Goal: Task Accomplishment & Management: Manage account settings

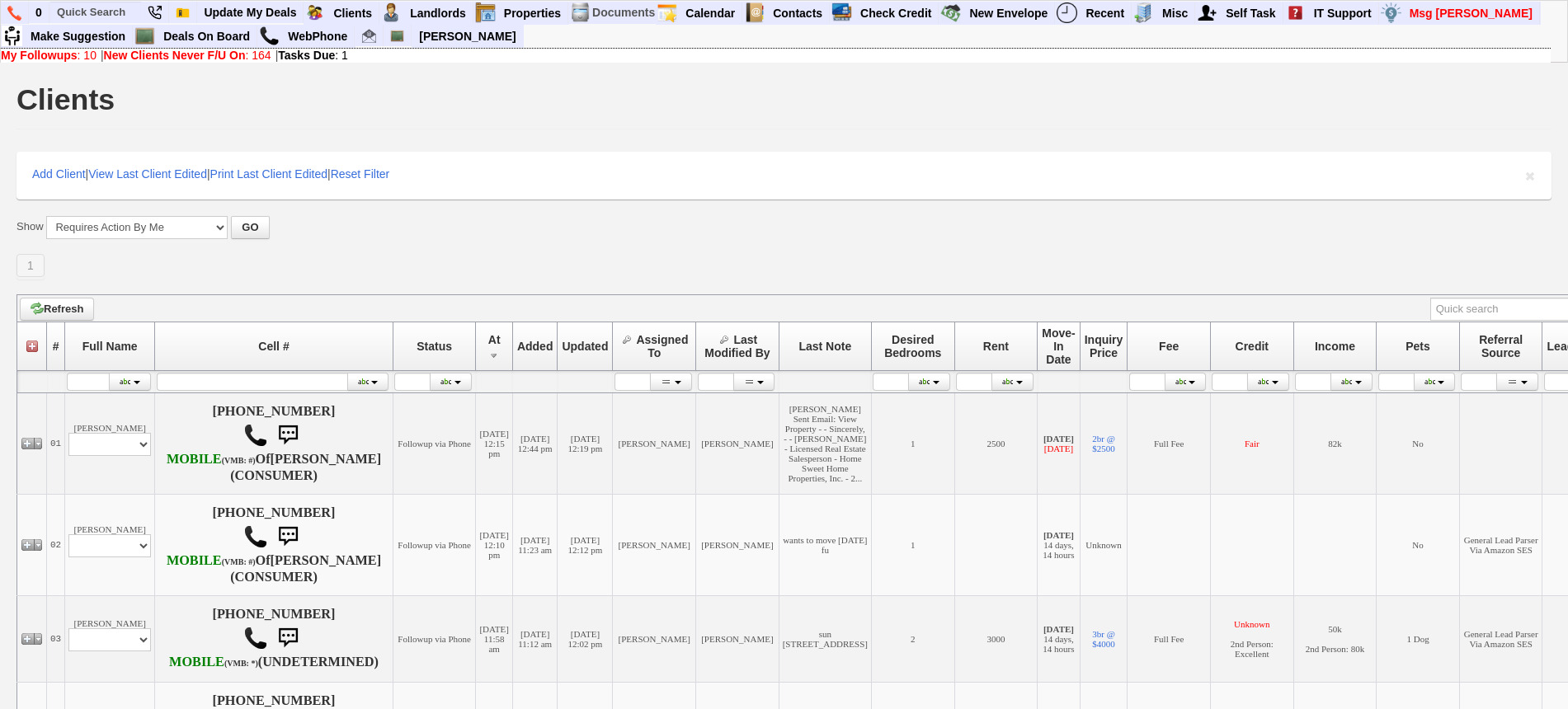
click at [324, 259] on div "1 Define page size" at bounding box center [784, 267] width 1535 height 26
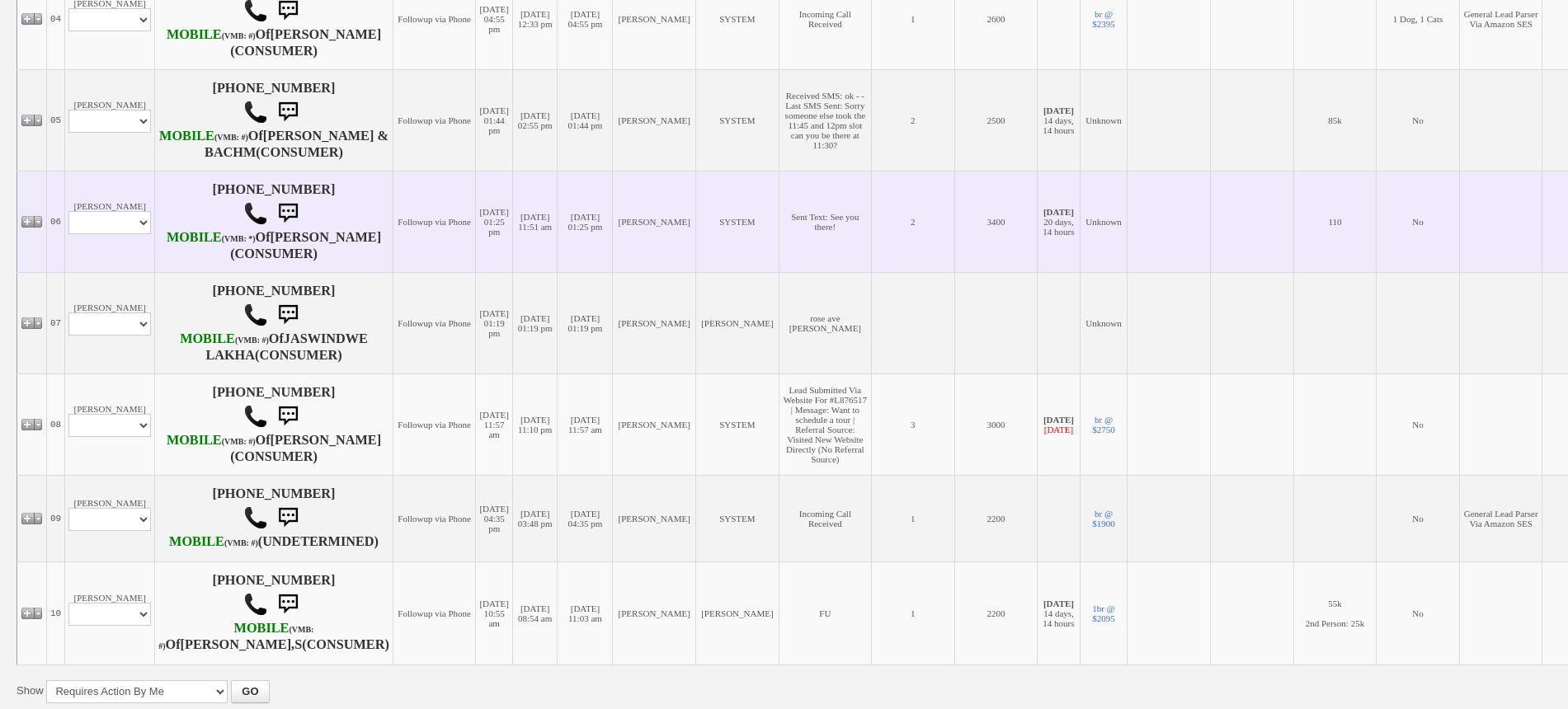
scroll to position [825, 0]
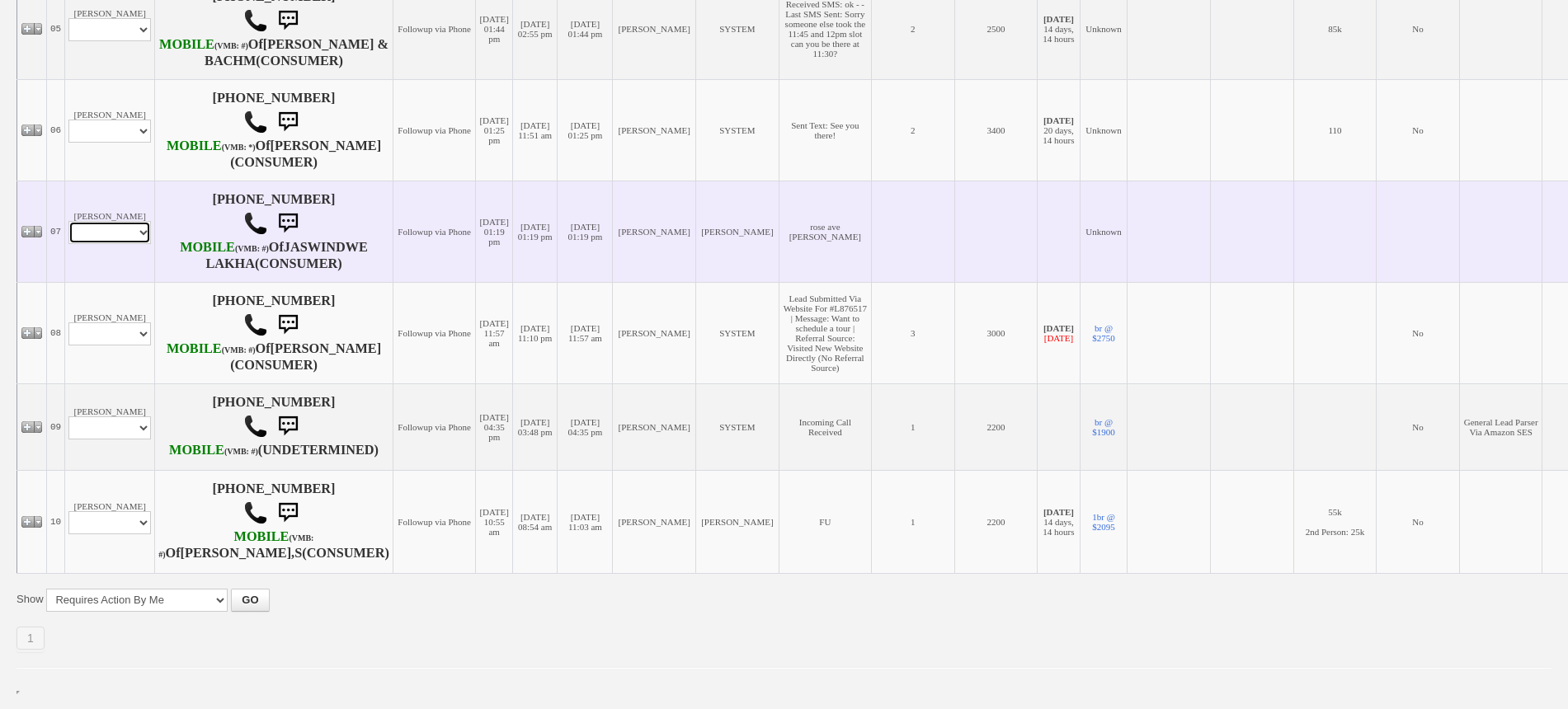
click at [115, 244] on select "Profile Edit Print Email Externally (Will Not Be Tracked In CRM) Closed Deals" at bounding box center [109, 233] width 82 height 23
select select "ChangeURL,/crm/custom/edit_client_form.php?redirect=%2Fcrm%2Fclients.php&id=167…"
click at [68, 244] on select "Profile Edit Print Email Externally (Will Not Be Tracked In CRM) Closed Deals" at bounding box center [109, 233] width 82 height 23
select select
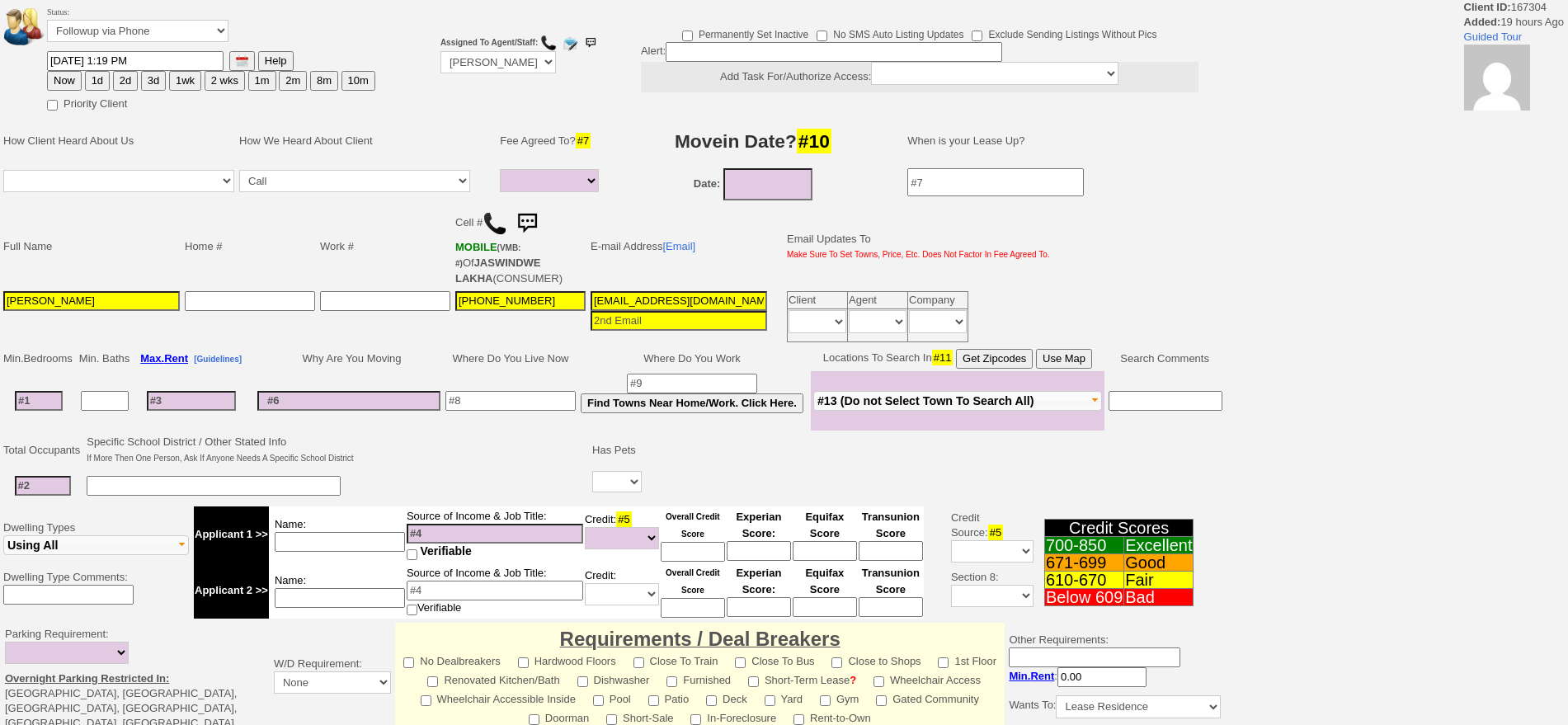
select select
click at [501, 319] on td "[PHONE_NUMBER]" at bounding box center [520, 316] width 135 height 56
click at [498, 302] on input "[PHONE_NUMBER]" at bounding box center [521, 301] width 130 height 20
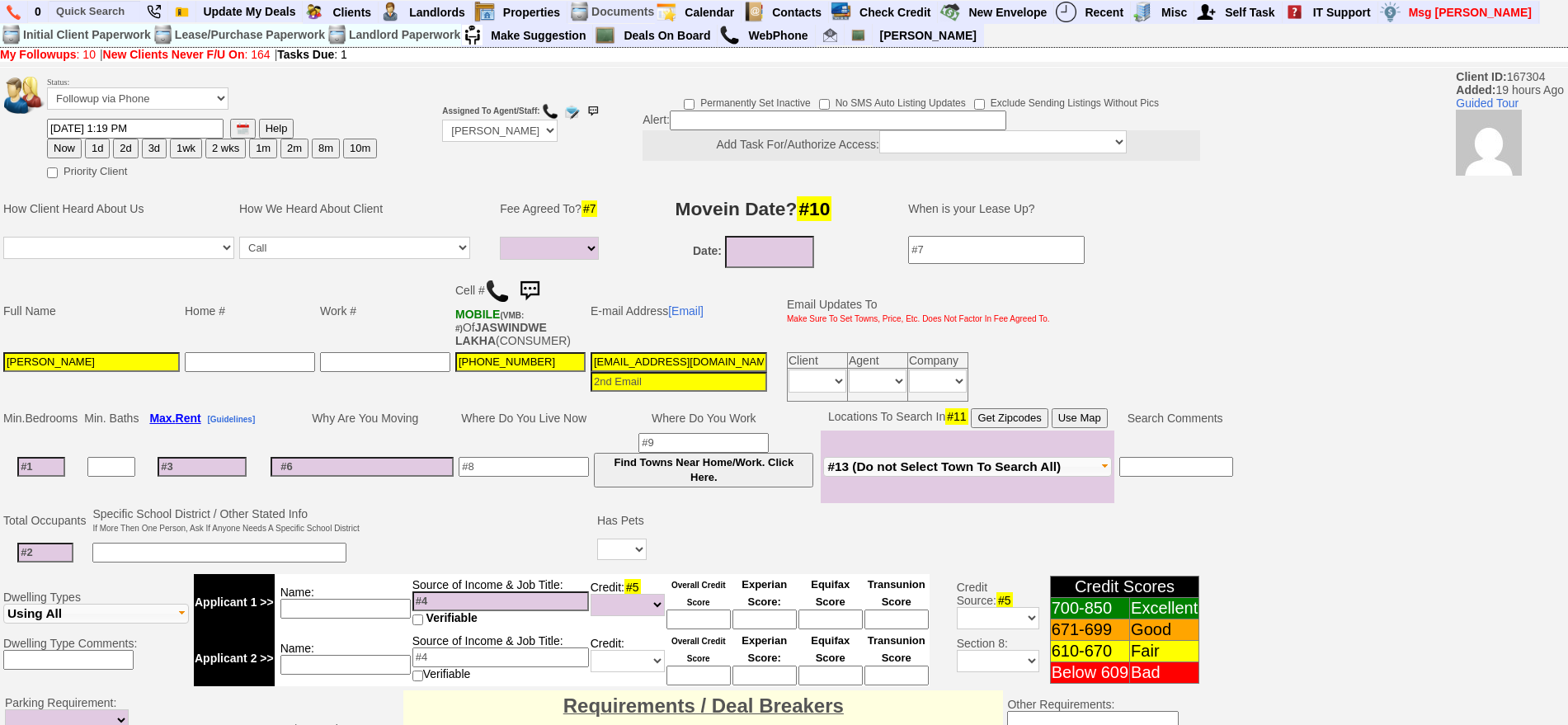
click at [105, 360] on input "[PERSON_NAME]" at bounding box center [91, 362] width 177 height 20
drag, startPoint x: 120, startPoint y: 356, endPoint x: 0, endPoint y: 367, distance: 120.5
click at [0, 367] on td "Full Name Home # Work # Cell # MOBILE (VMB: #) Of JASWINDWE LAKHA (CONSUMER) E-…" at bounding box center [618, 337] width 1236 height 133
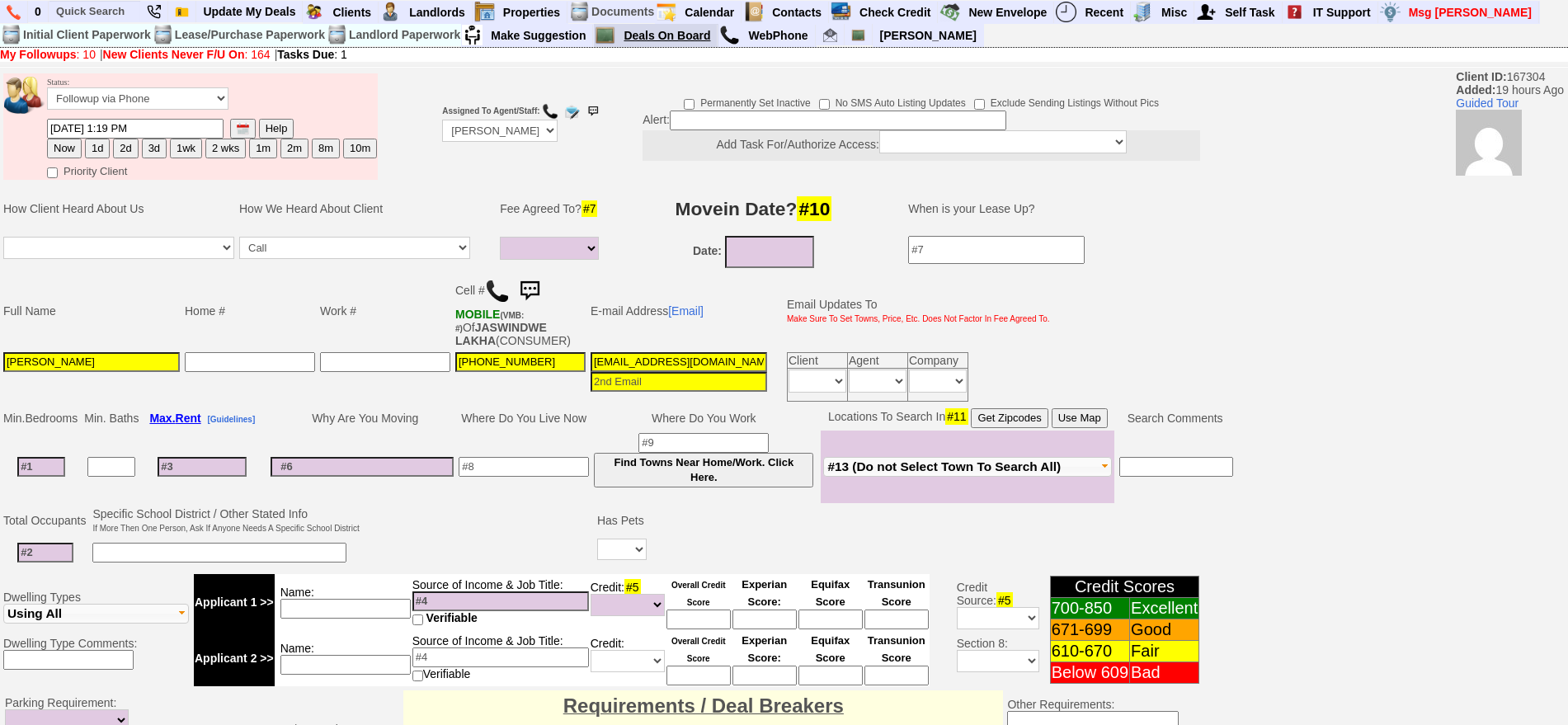
click at [663, 43] on link "Deals On Board" at bounding box center [667, 35] width 100 height 22
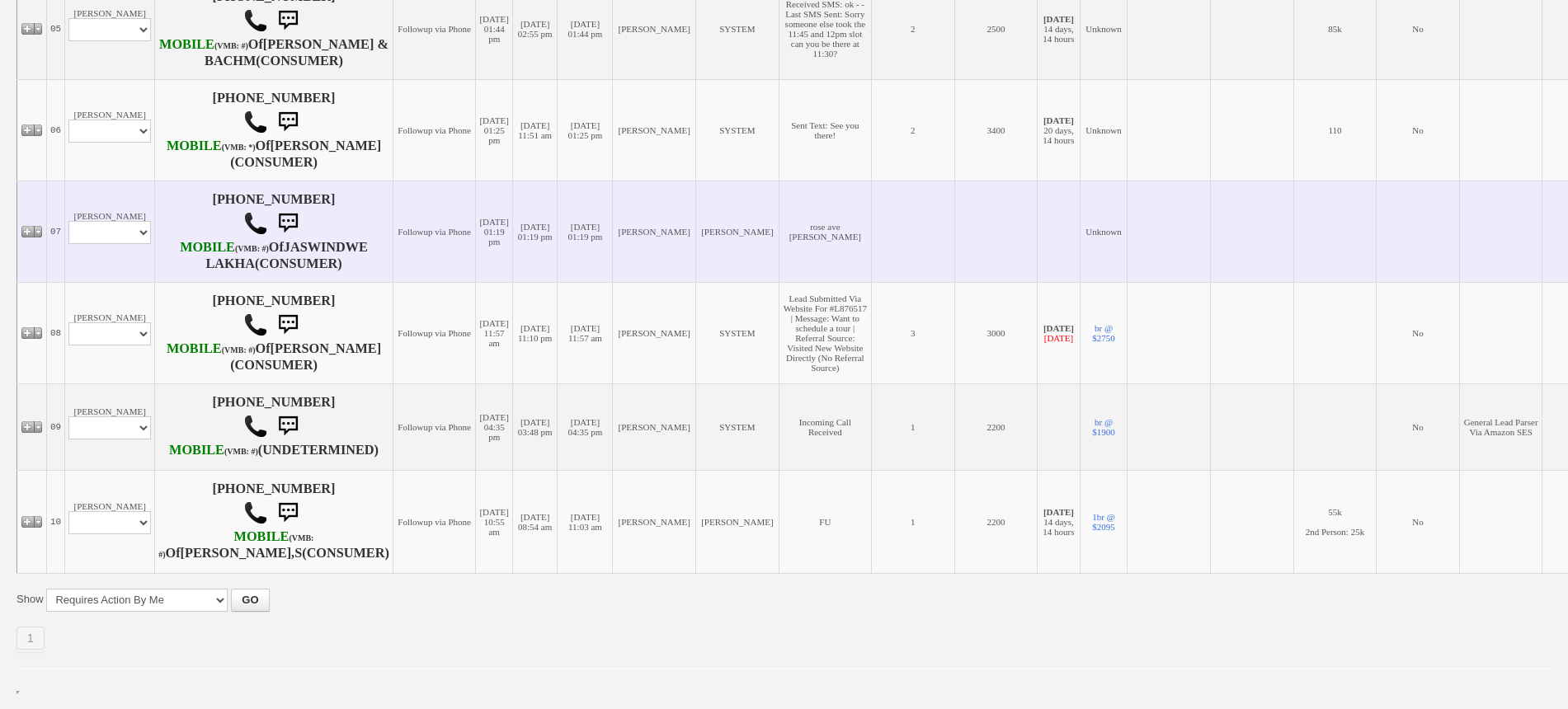
scroll to position [1123, 0]
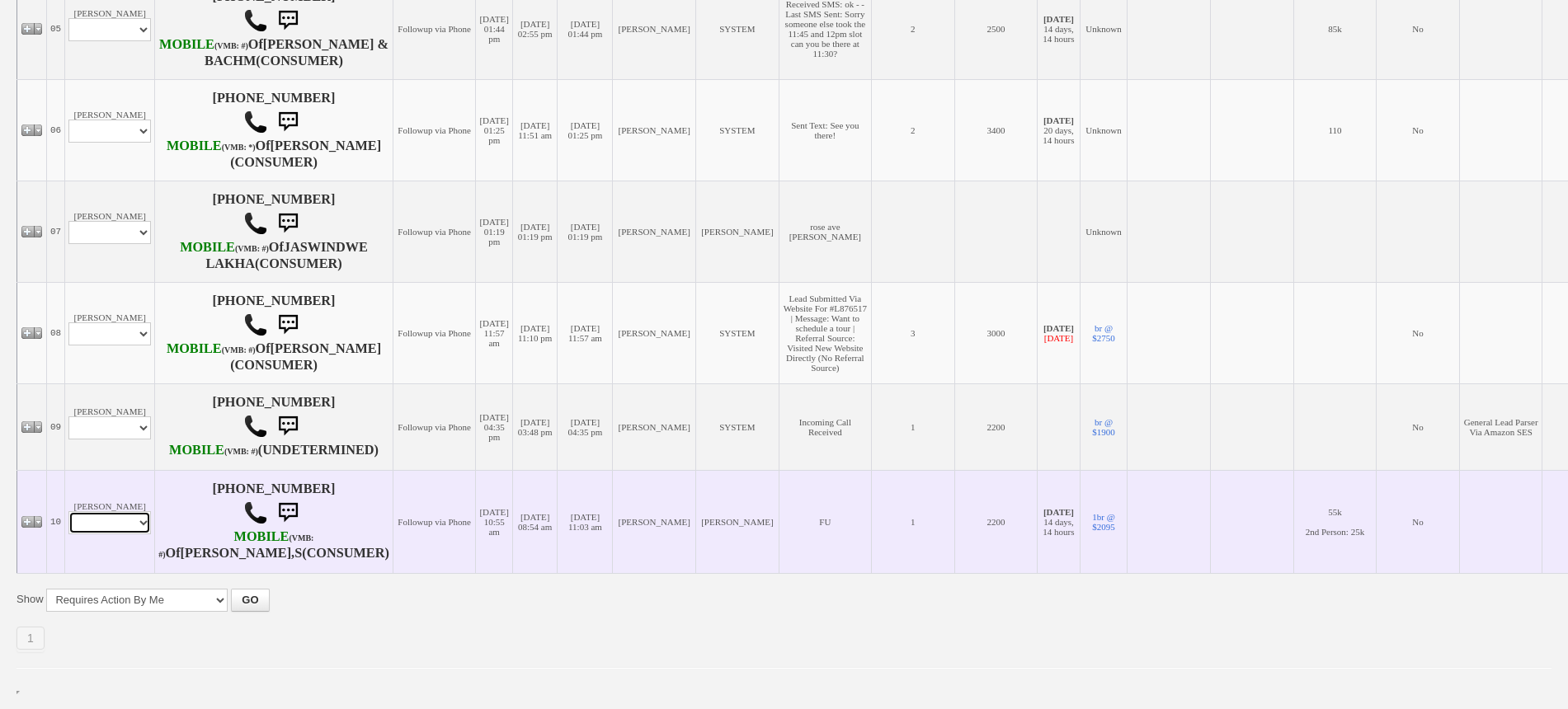
click at [118, 511] on select "Profile Edit Print Email Externally (Will Not Be Tracked In CRM) Closed Deals" at bounding box center [109, 523] width 82 height 23
select select "ChangeURL,/crm/custom/edit_client_form.php?redirect=%2Fcrm%2Fclients.php&id=167…"
click at [68, 511] on select "Profile Edit Print Email Externally (Will Not Be Tracked In CRM) Closed Deals" at bounding box center [109, 523] width 82 height 23
select select
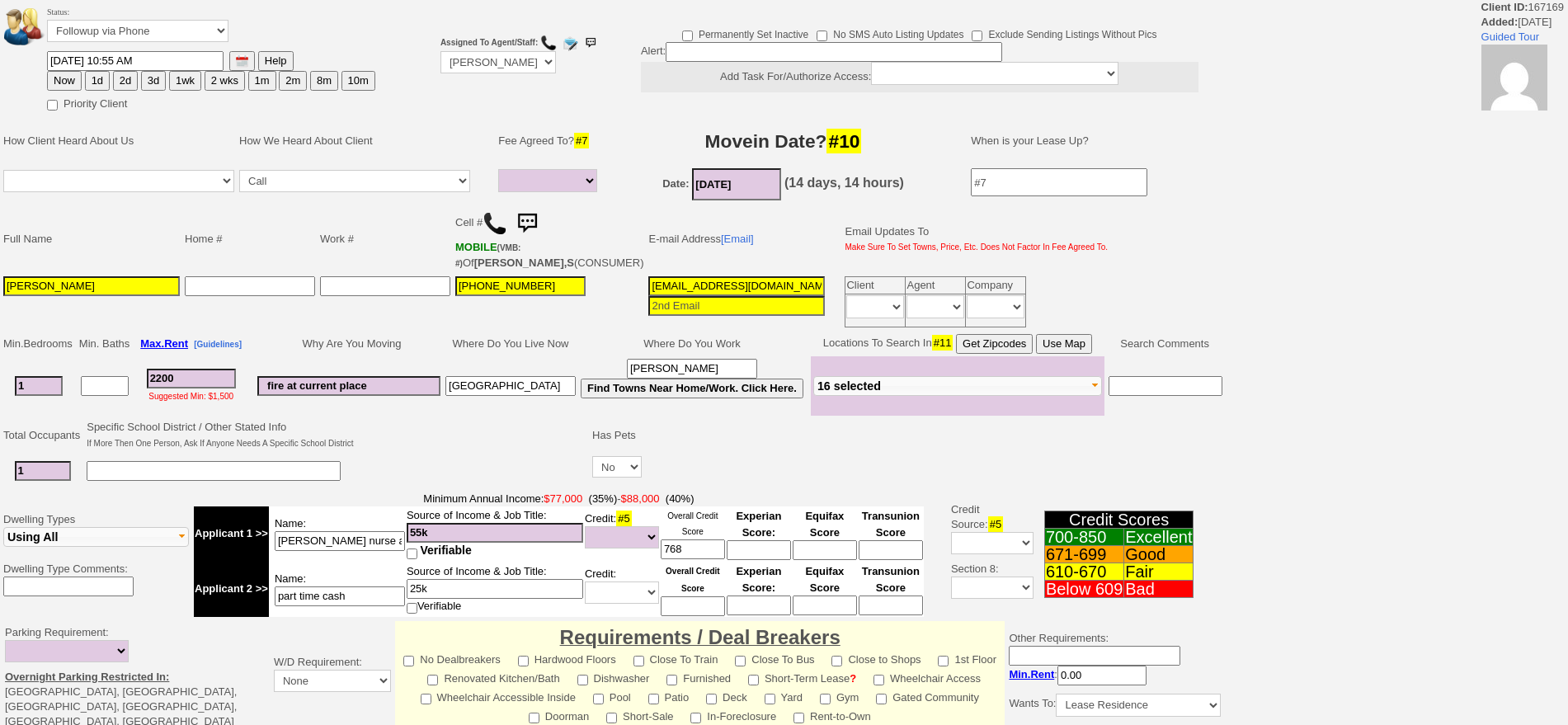
select select
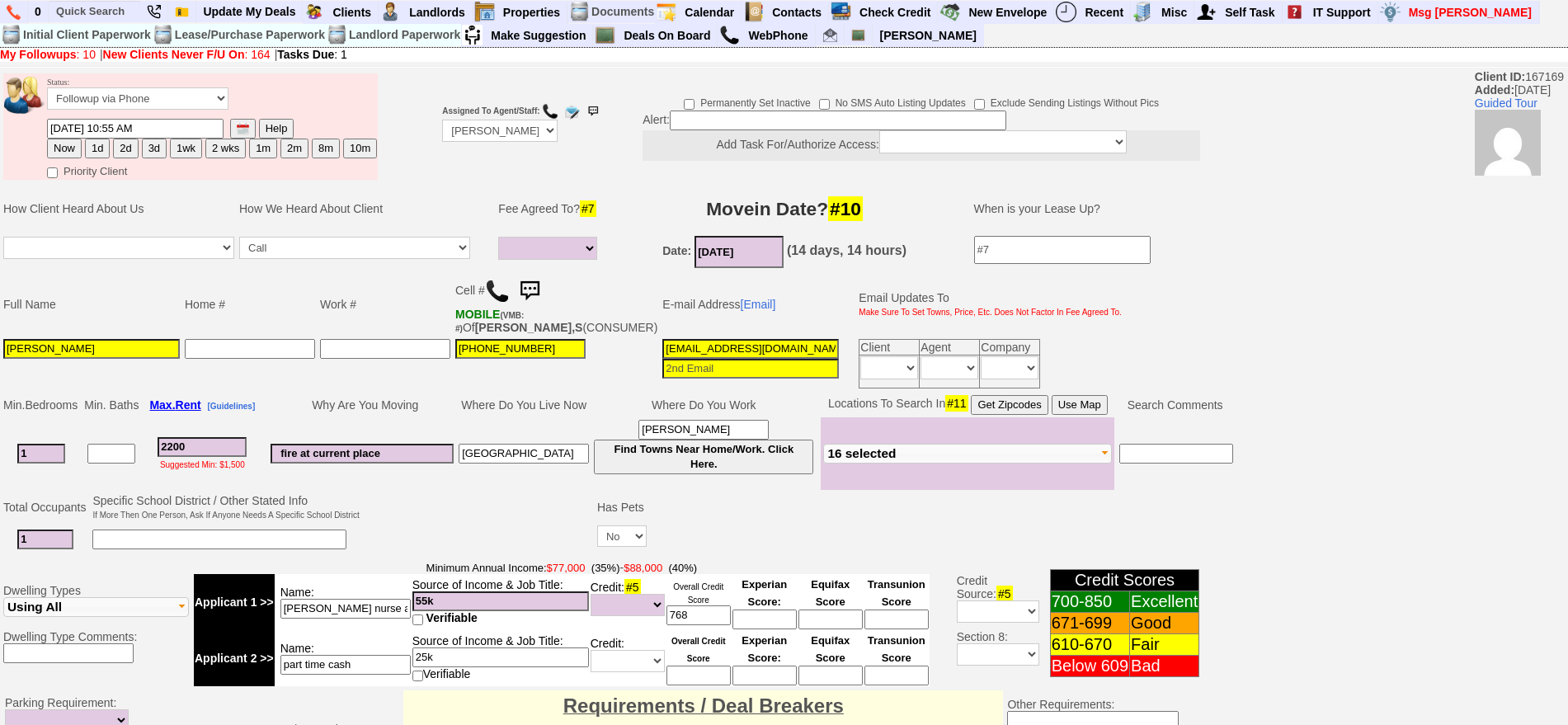
click at [106, 150] on button "1d" at bounding box center [97, 148] width 25 height 20
type input "08/18/2025 09:05 AM"
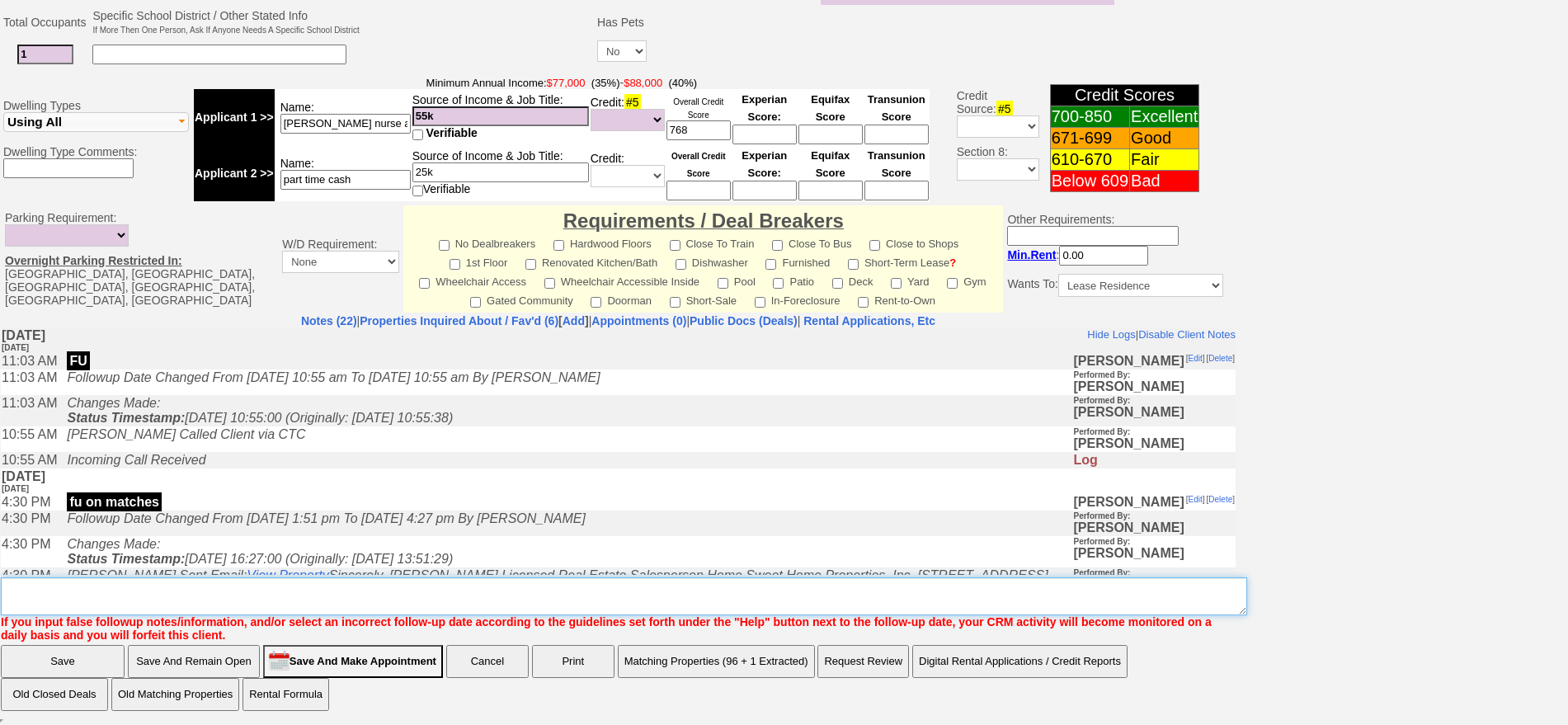
click at [1023, 595] on textarea "Insert New Note Here" at bounding box center [624, 596] width 1247 height 38
type textarea "f"
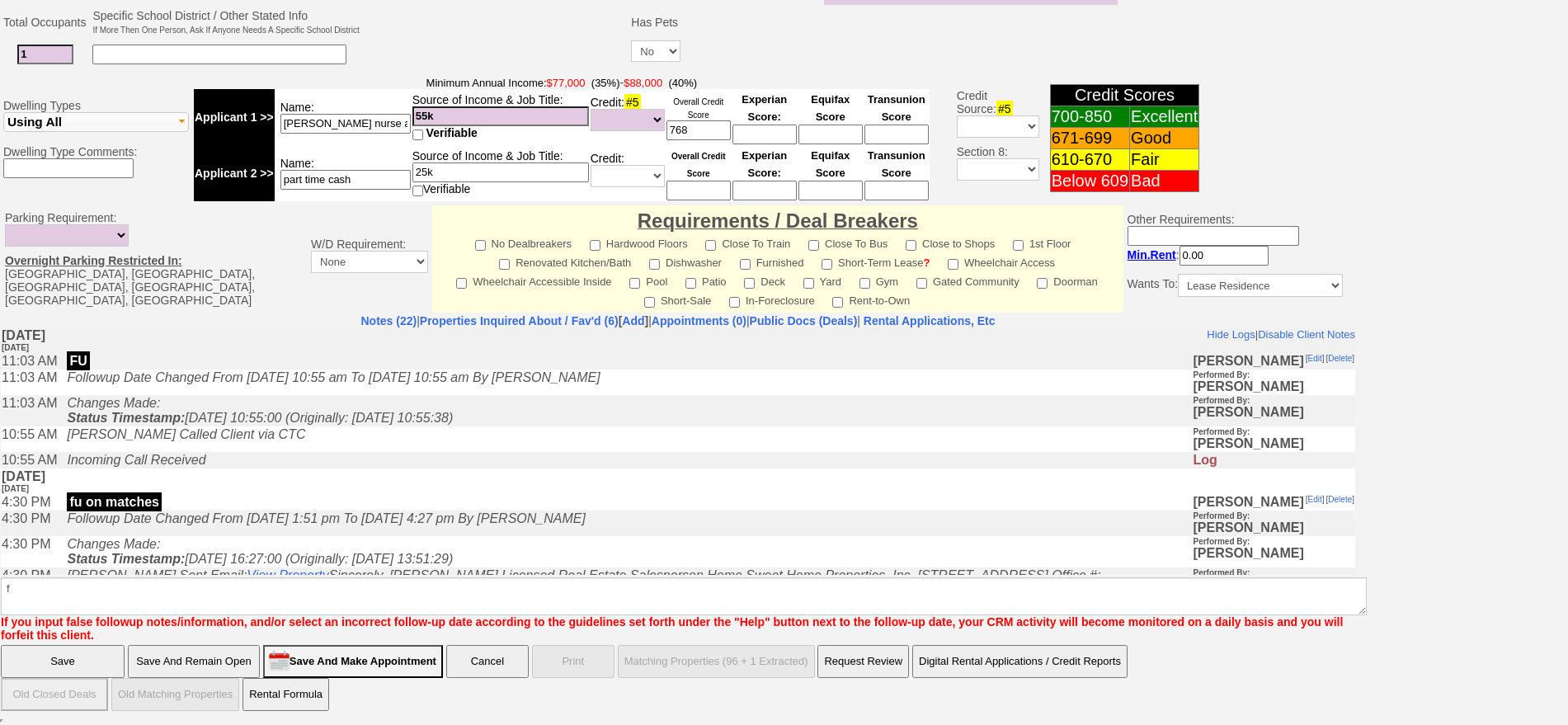
click input "Save" at bounding box center [62, 661] width 124 height 33
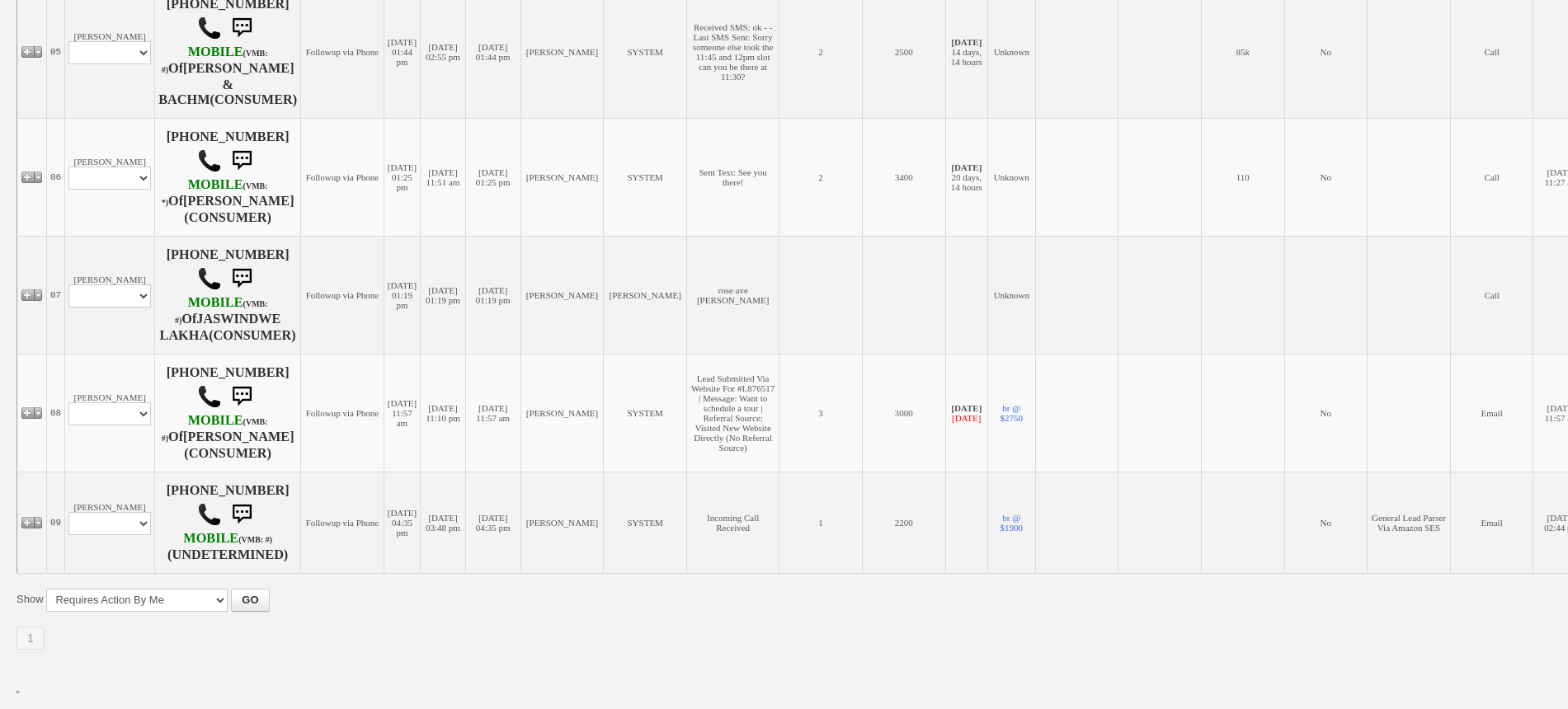
scroll to position [992, 0]
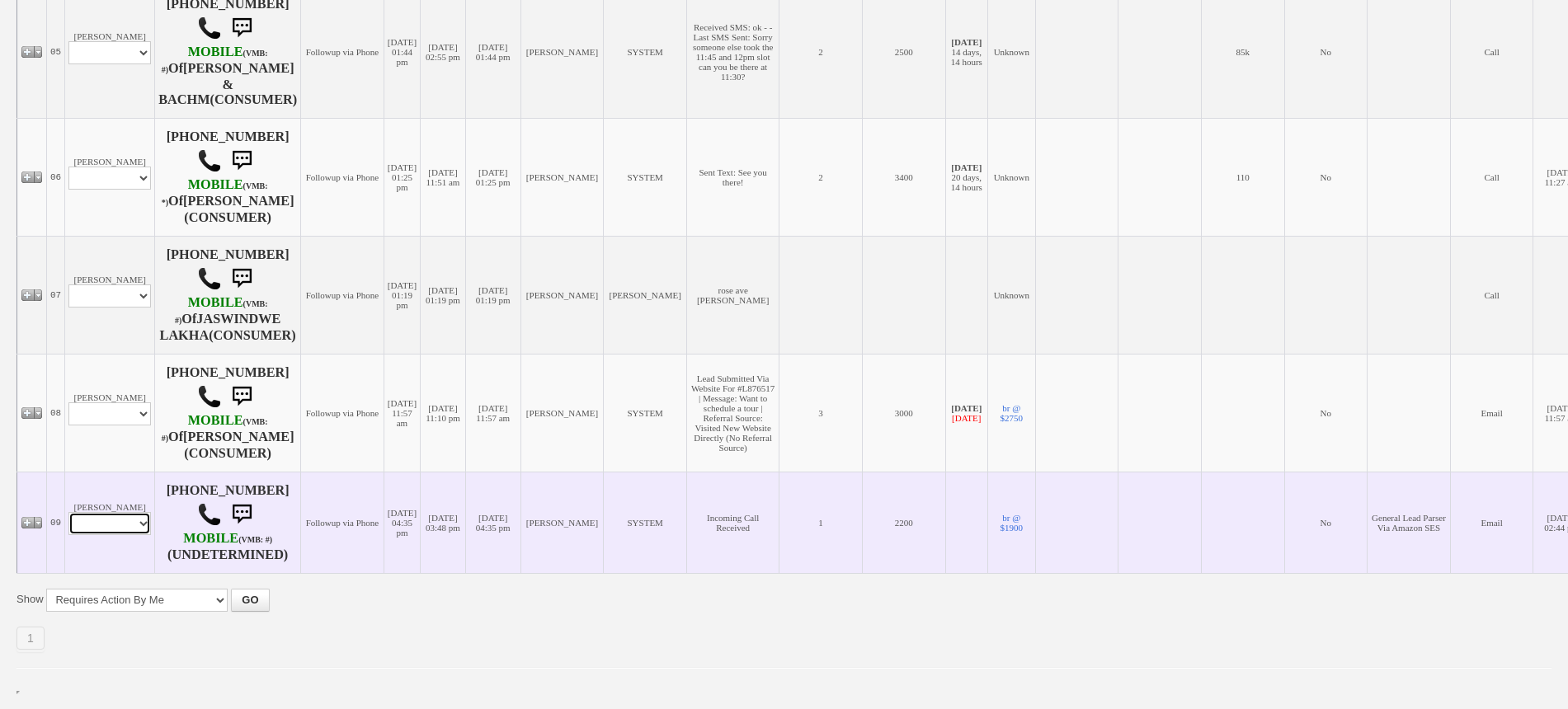
click at [100, 531] on select "Profile Edit Print Email Externally (Will Not Be Tracked In CRM) Closed Deals" at bounding box center [109, 524] width 82 height 23
select select "ChangeURL,/crm/custom/edit_client_form.php?redirect=%2Fcrm%2Fclients.php&id=166…"
click at [68, 512] on select "Profile Edit Print Email Externally (Will Not Be Tracked In CRM) Closed Deals" at bounding box center [109, 524] width 82 height 23
select select
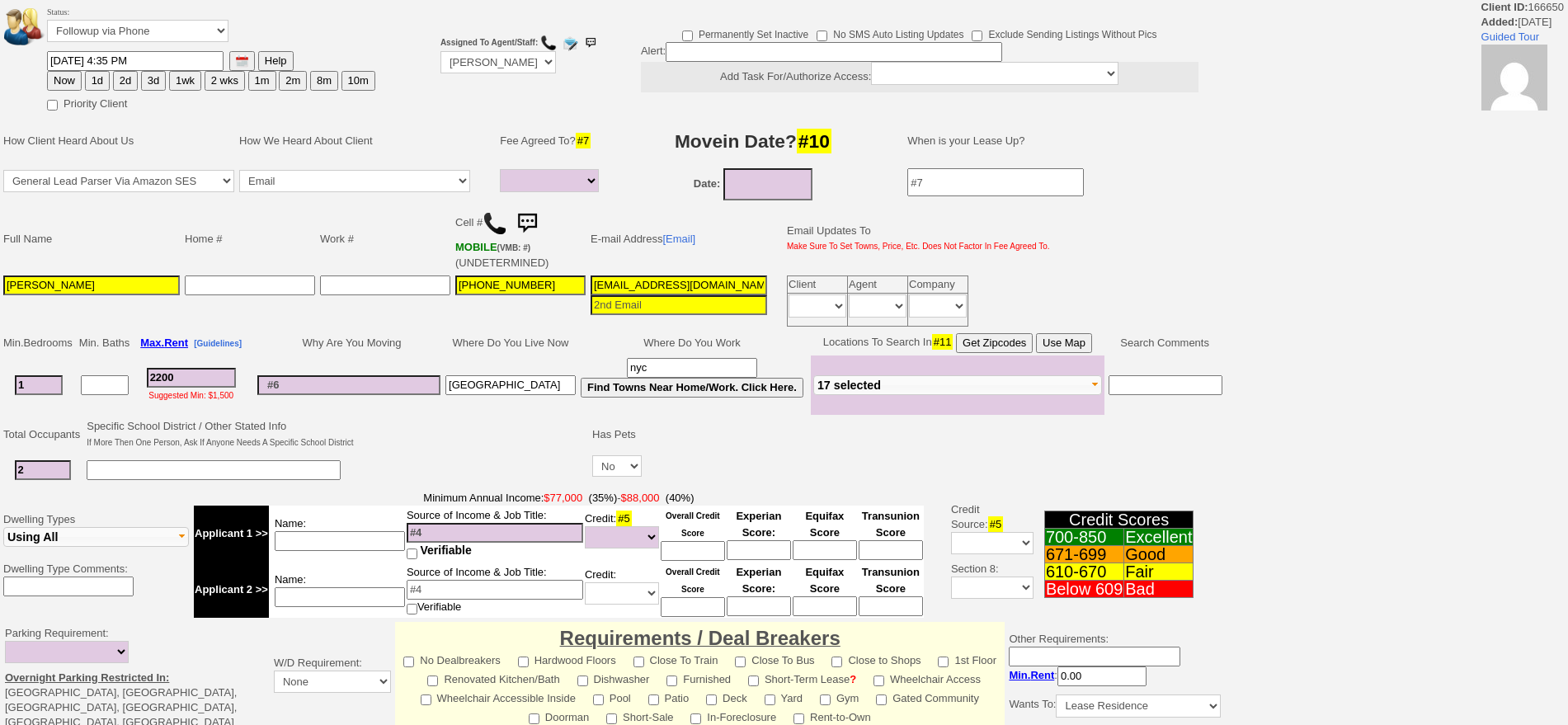
select select
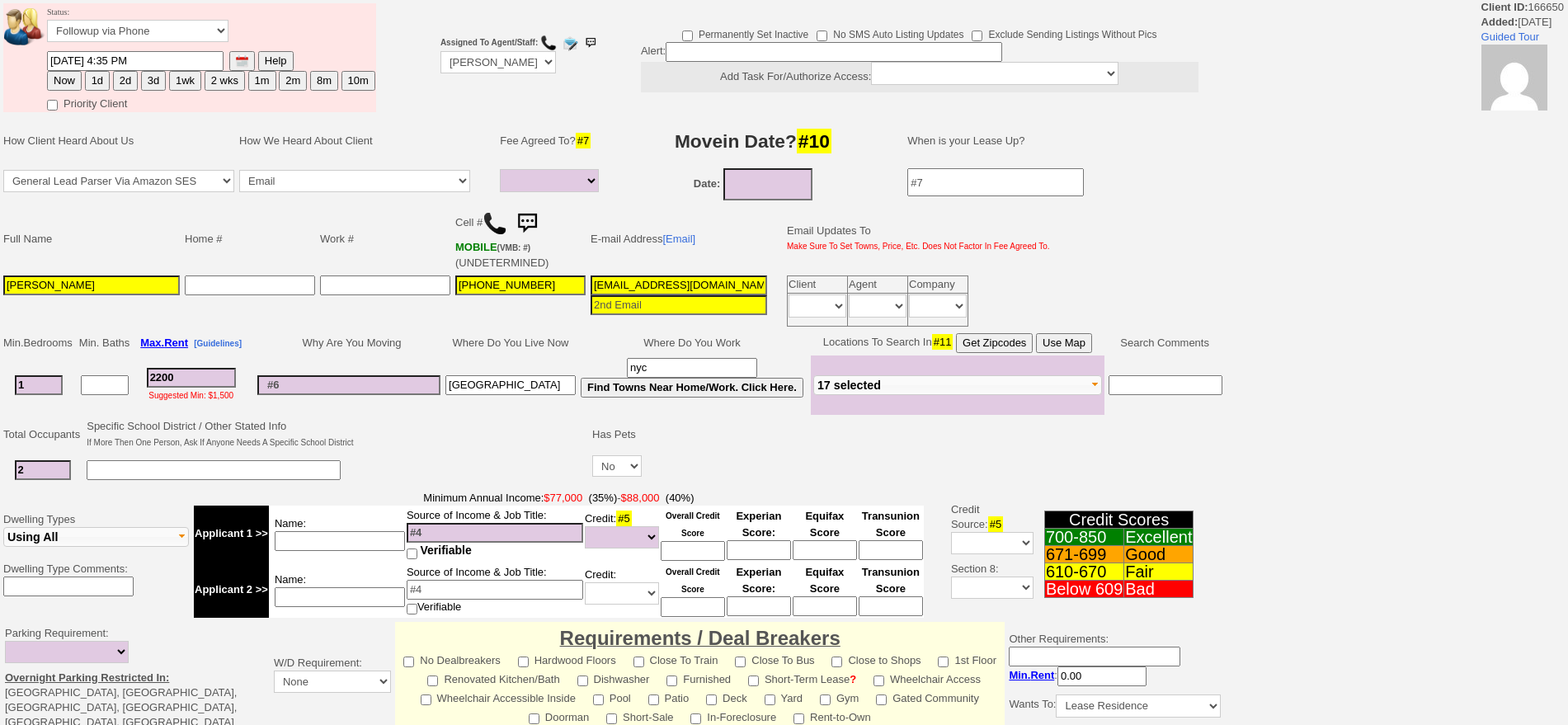
click at [94, 83] on button "1d" at bounding box center [97, 80] width 25 height 20
type input "08/18/2025 09:05 AM"
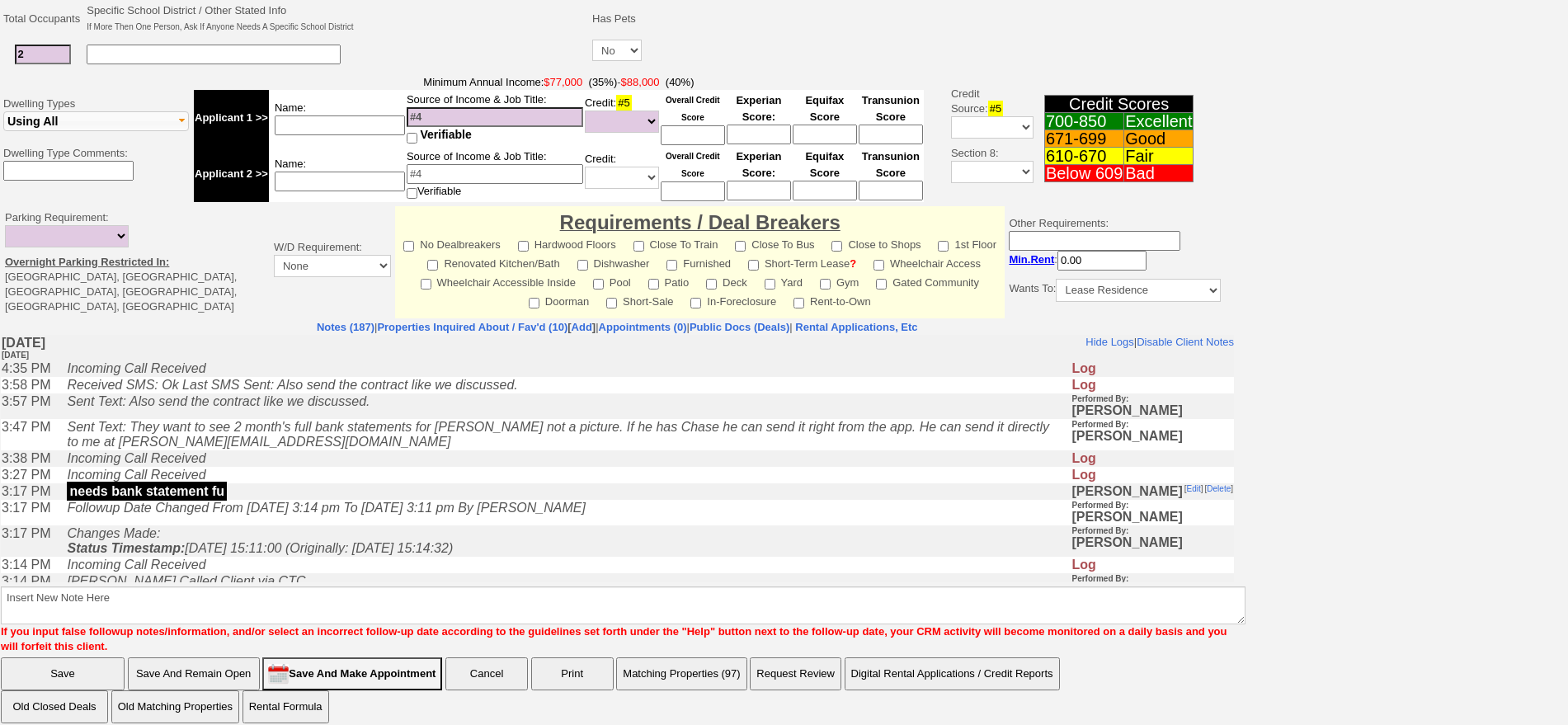
scroll to position [420, 0]
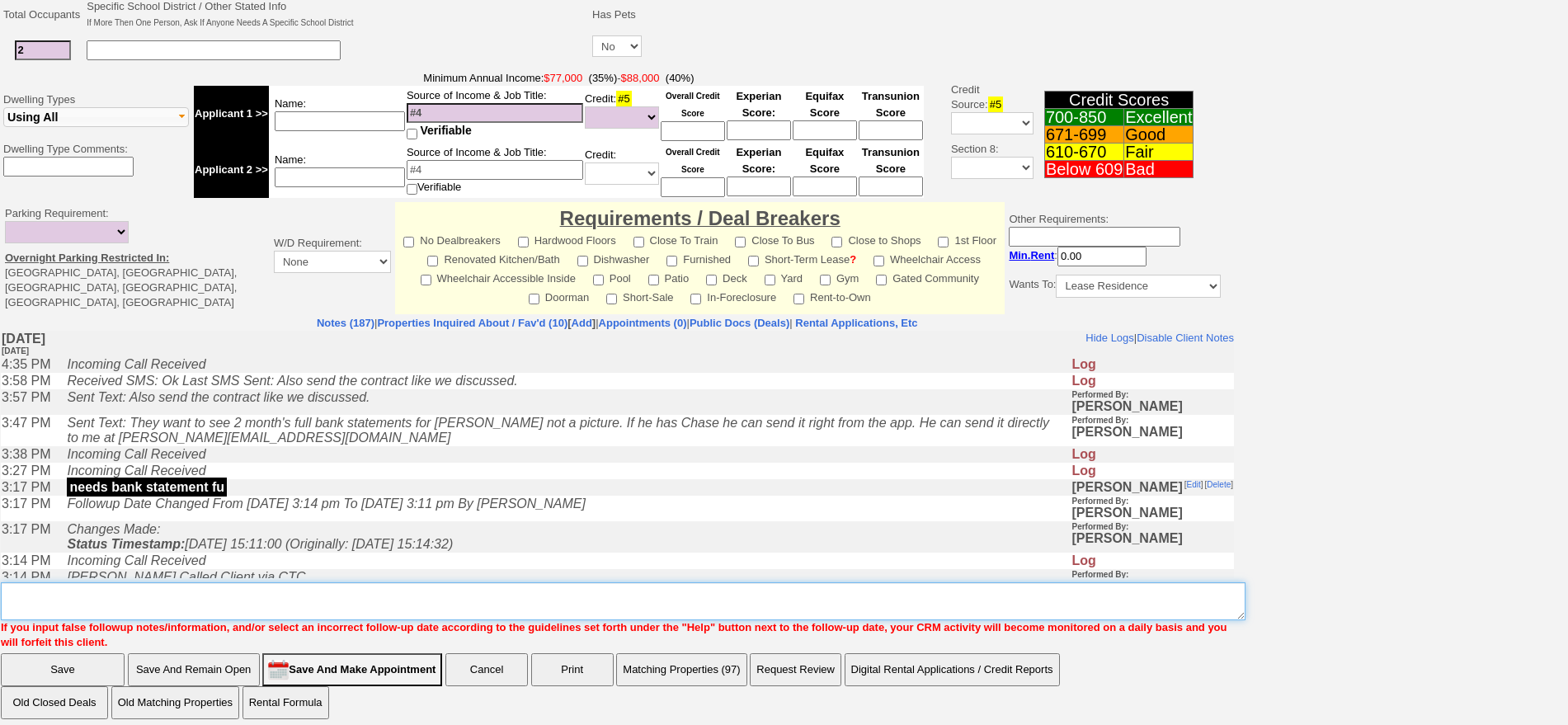
click at [910, 587] on textarea "Insert New Note Here" at bounding box center [623, 601] width 1245 height 38
type textarea "f"
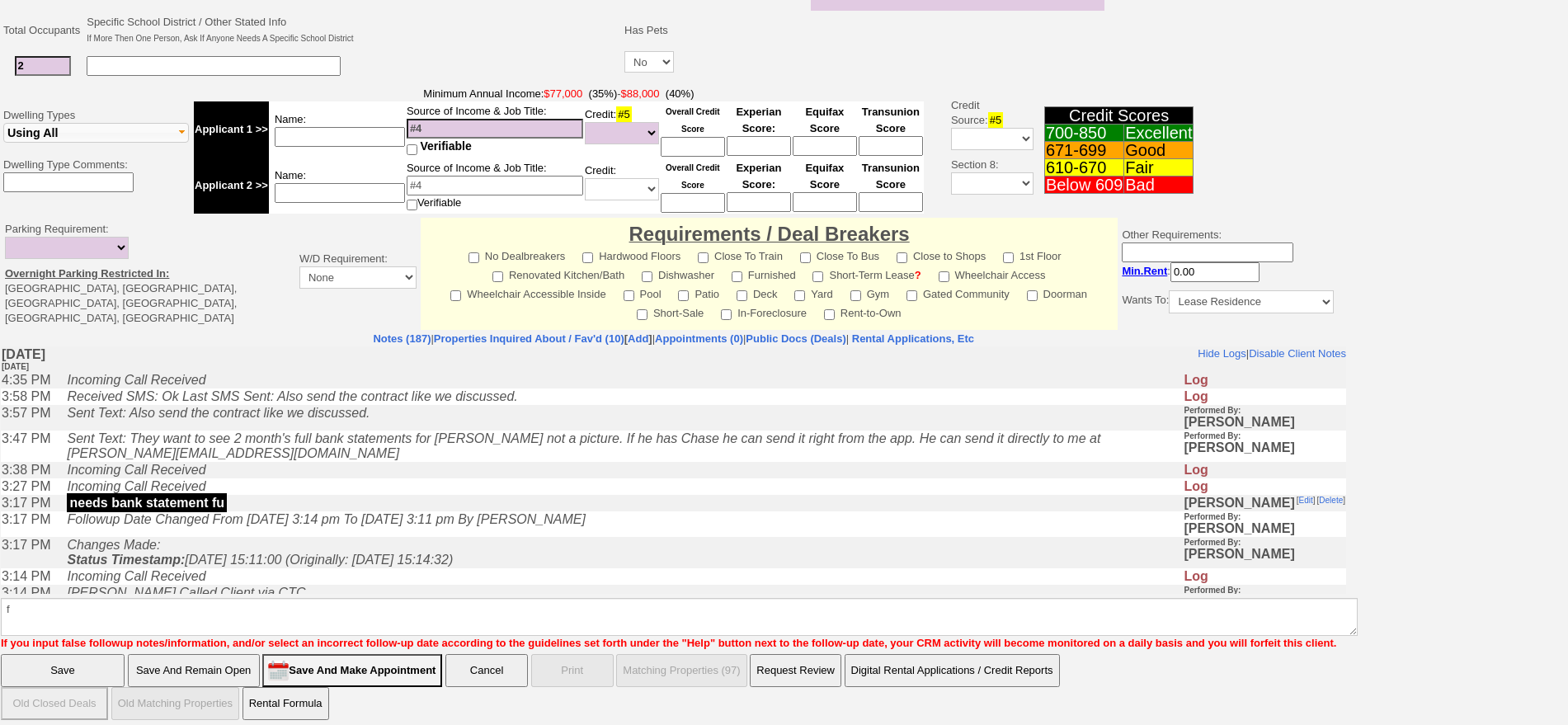
click input "Save" at bounding box center [62, 670] width 124 height 33
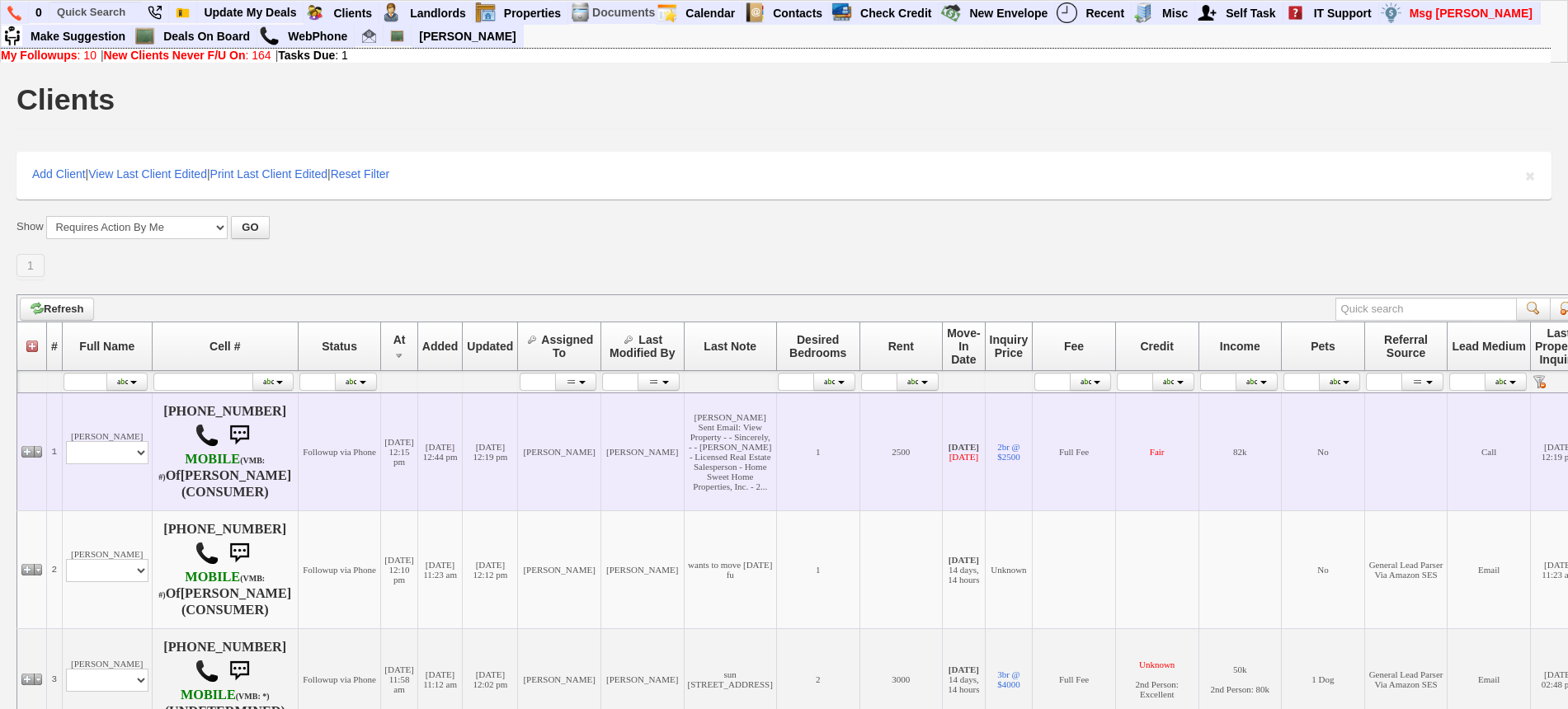
click at [126, 469] on td "[PERSON_NAME] Profile Edit Print Email Externally (Will Not Be Tracked In CRM) …" at bounding box center [106, 451] width 90 height 118
click at [125, 464] on select "Profile Edit Print Email Externally (Will Not Be Tracked In CRM) Closed Deals" at bounding box center [107, 453] width 82 height 23
select select "ChangeURL,/crm/custom/edit_client_form.php?redirect=%2Fcrm%2Fclients.php&id=615…"
click at [66, 464] on select "Profile Edit Print Email Externally (Will Not Be Tracked In CRM) Closed Deals" at bounding box center [107, 453] width 82 height 23
select select
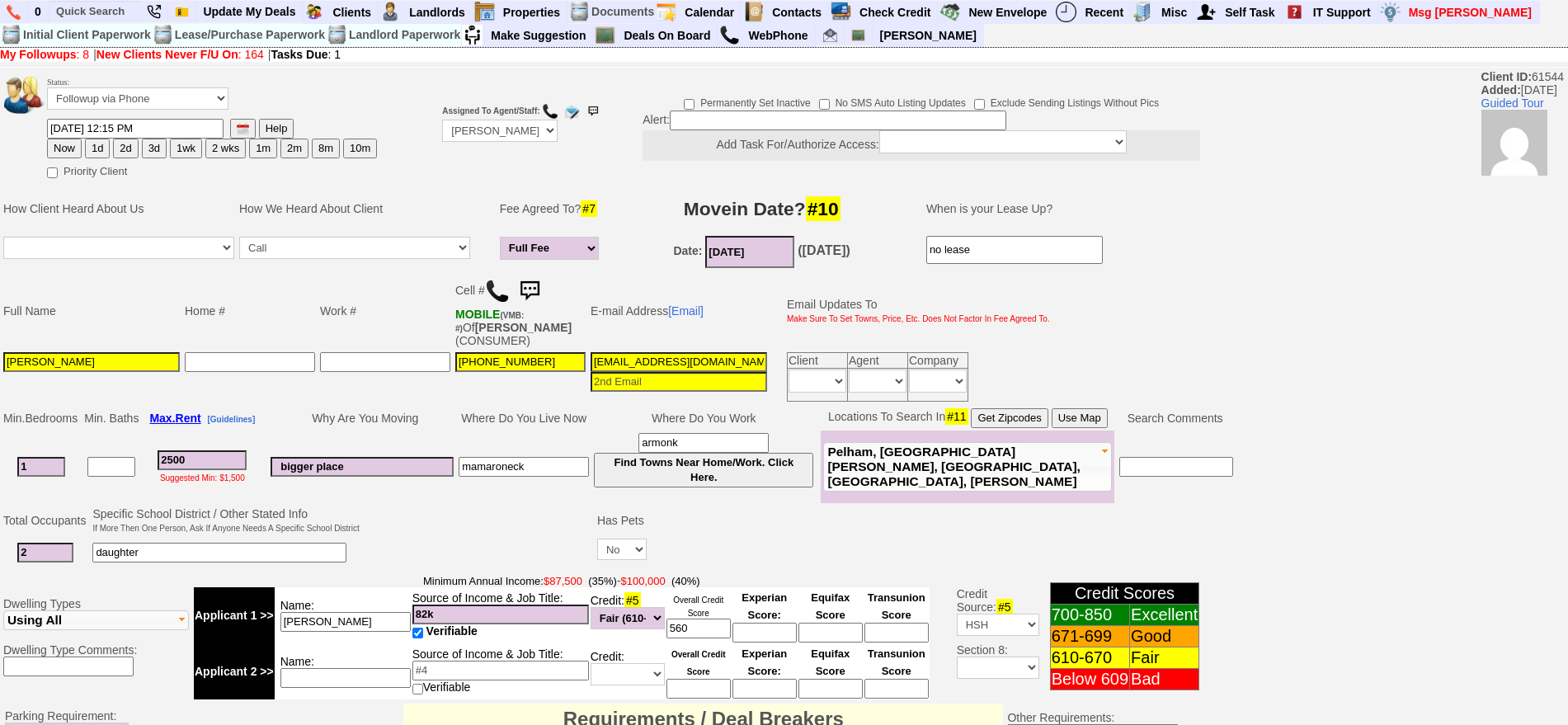
click at [499, 293] on img at bounding box center [497, 291] width 25 height 25
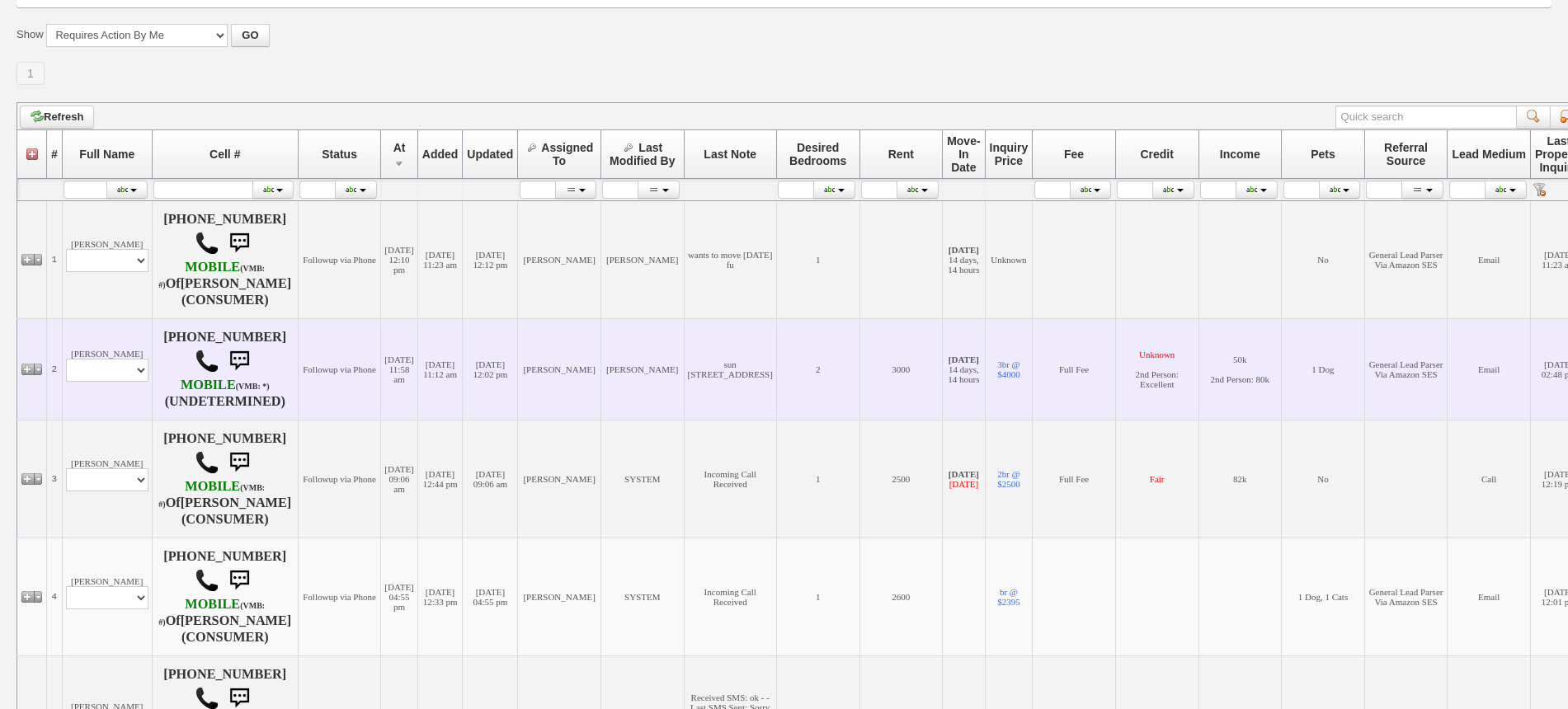
scroll to position [206, 0]
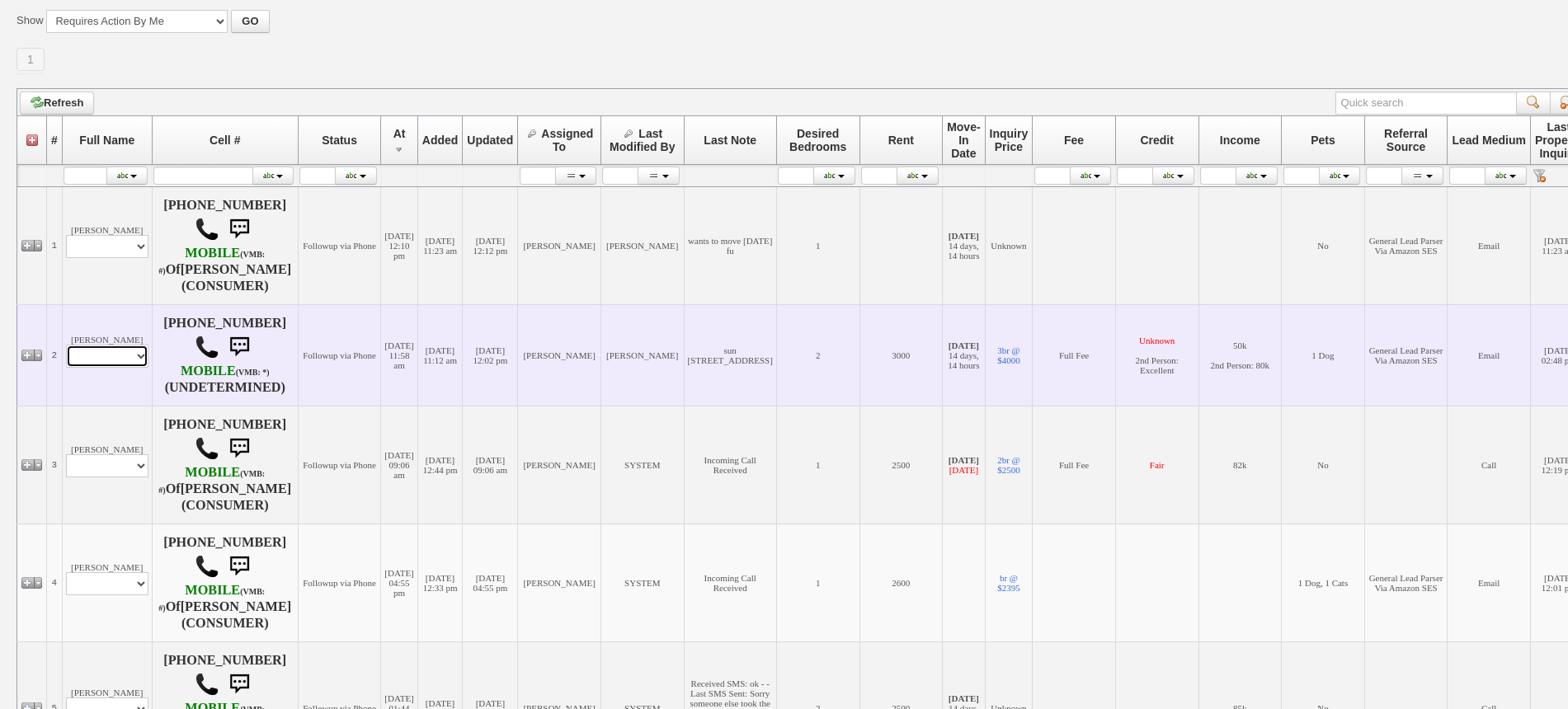
click at [94, 357] on select "Profile Edit Print Email Externally (Will Not Be Tracked In CRM) Closed Deals" at bounding box center [107, 356] width 82 height 23
select select "ChangeURL,/crm/custom/edit_client_form.php?redirect=%2Fcrm%2Fclients.php&id=828…"
click at [66, 345] on select "Profile Edit Print Email Externally (Will Not Be Tracked In CRM) Closed Deals" at bounding box center [107, 356] width 82 height 23
select select
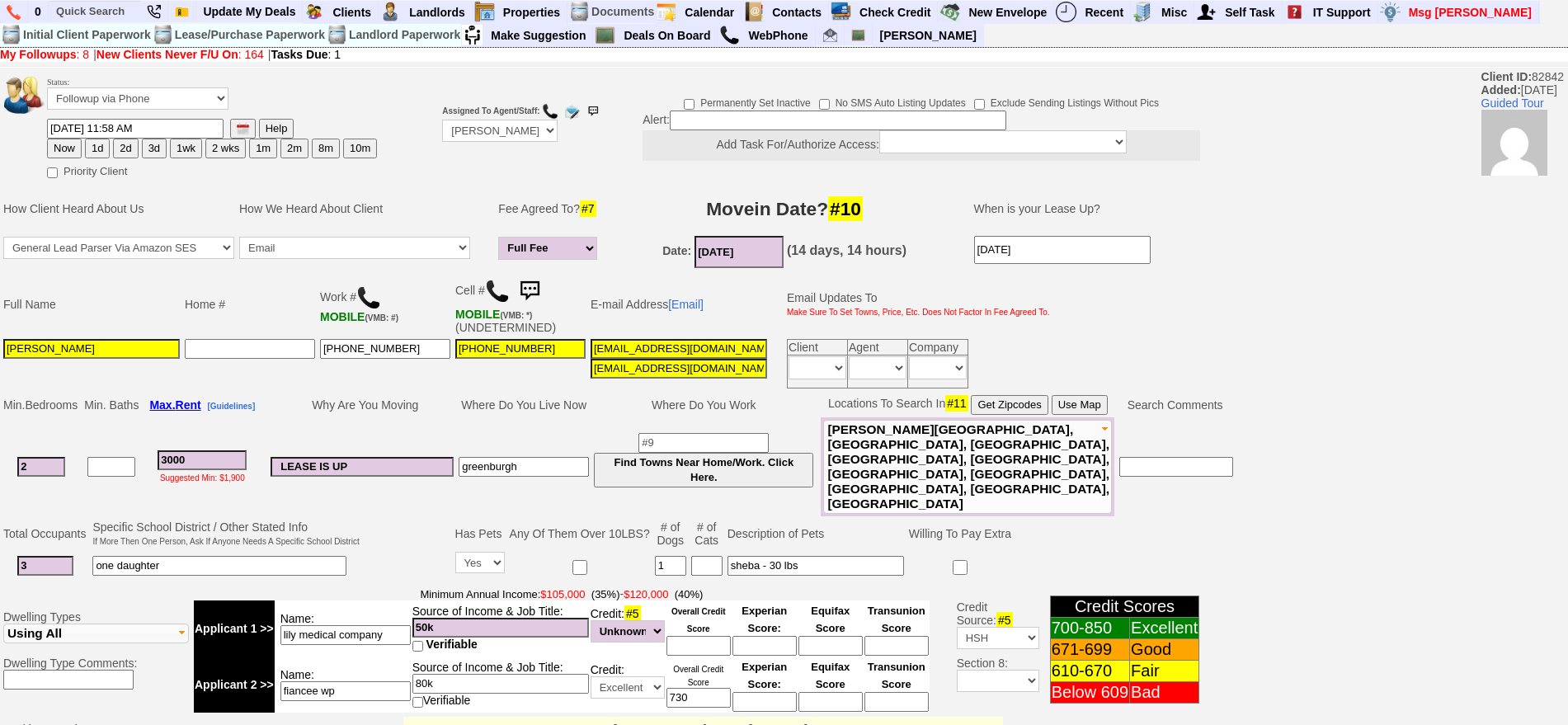
click at [542, 286] on img at bounding box center [529, 291] width 33 height 33
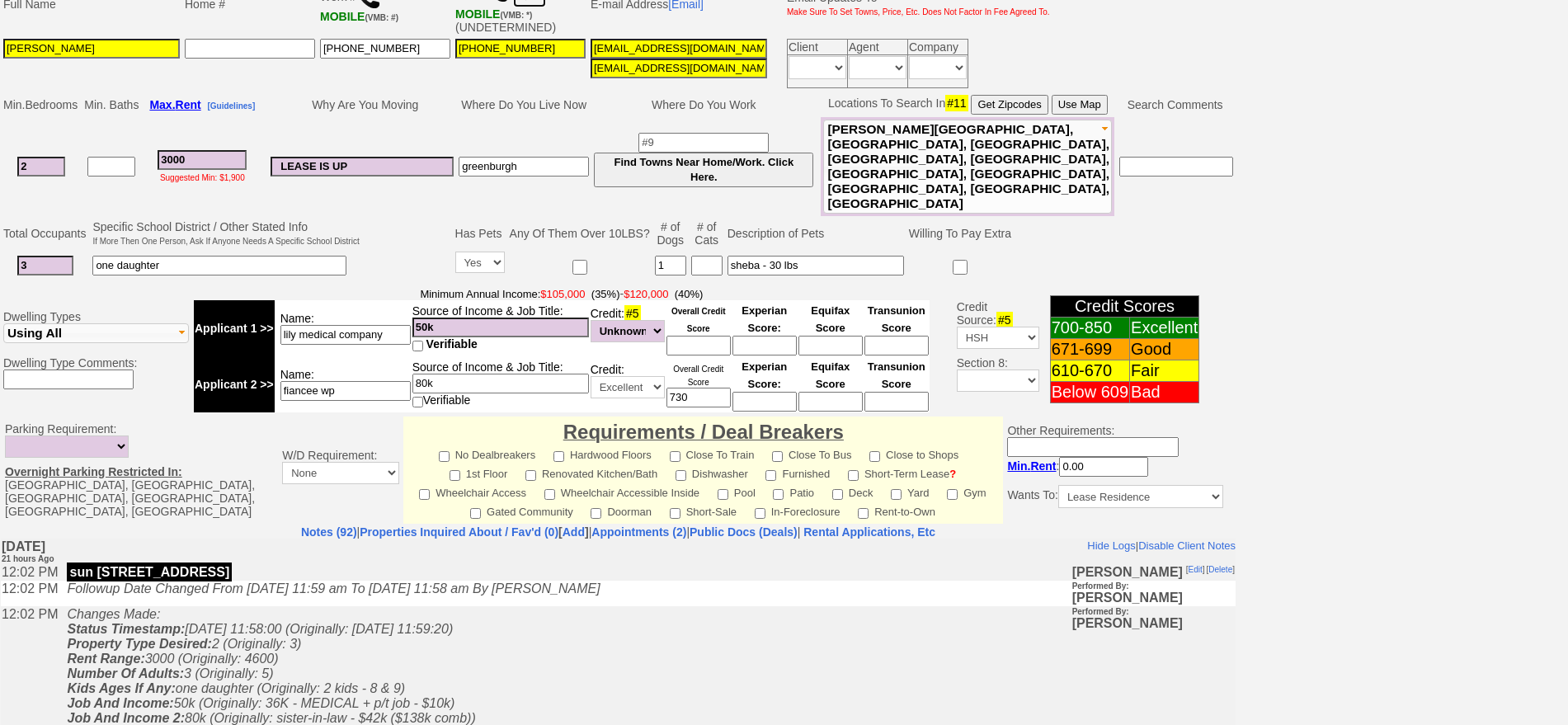
scroll to position [309, 0]
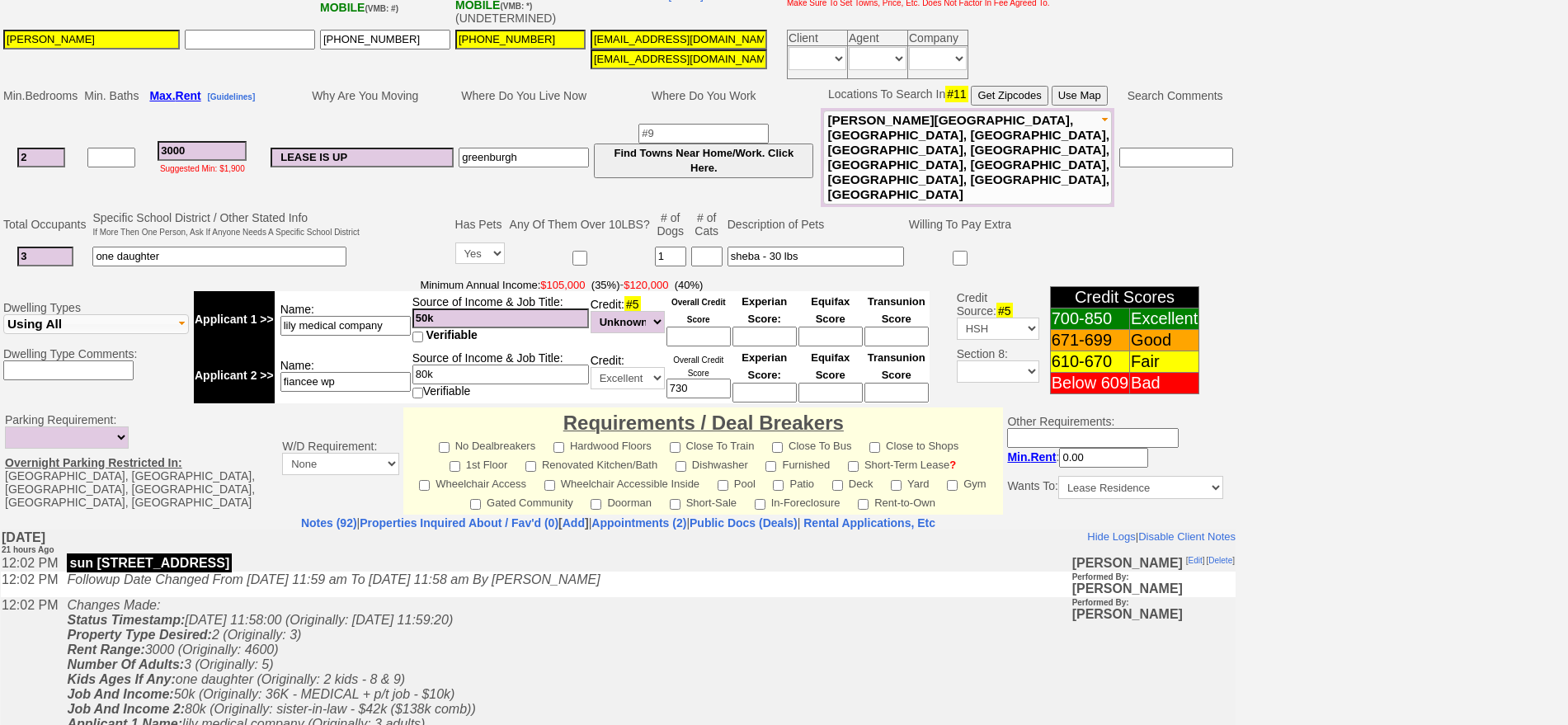
click at [560, 626] on td "Changes Made: Status Timestamp: [DATE] 11:58:00 (Originally: [DATE] 11:59:20) P…" at bounding box center [564, 671] width 1012 height 150
click at [437, 673] on td "Changes Made: Status Timestamp: [DATE] 11:58:00 (Originally: [DATE] 11:59:20) P…" at bounding box center [564, 671] width 1012 height 150
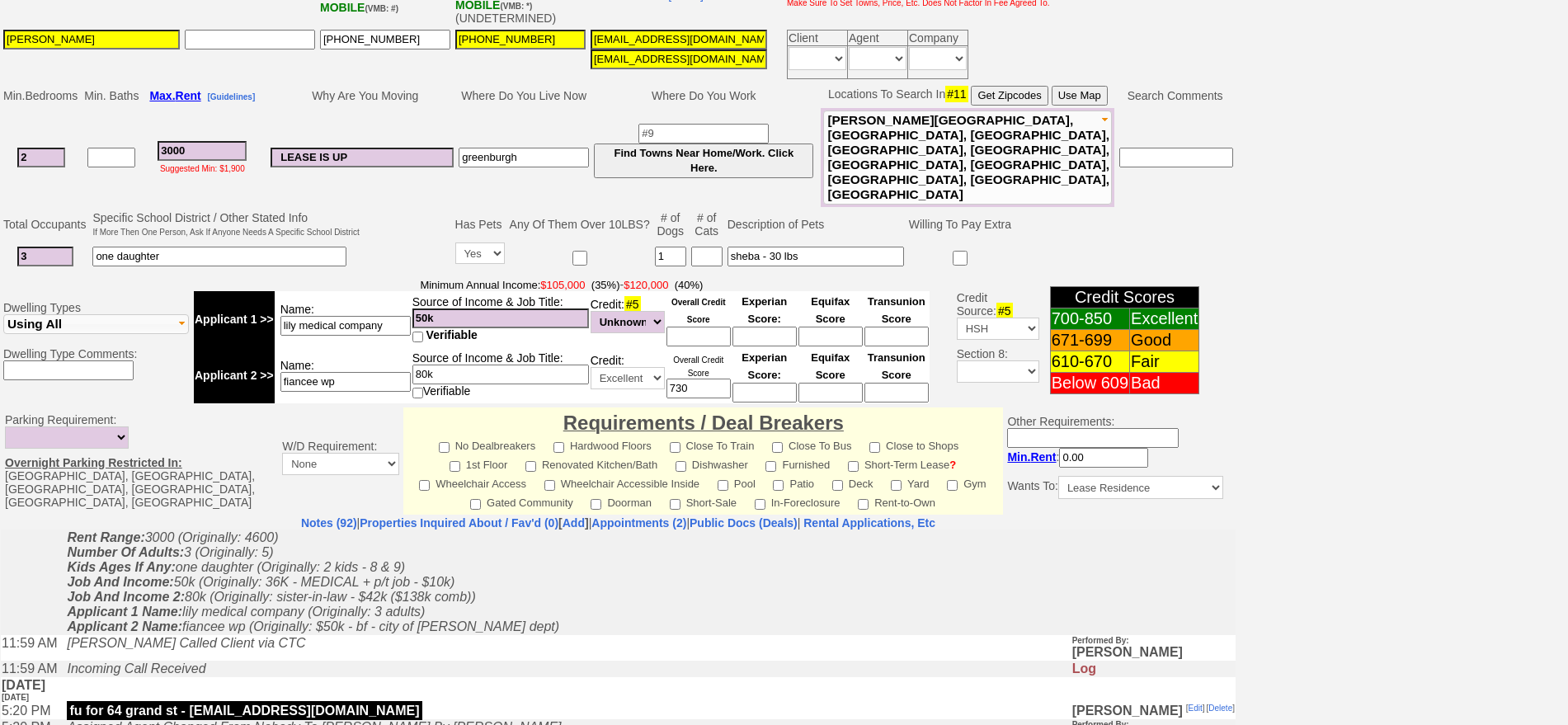
scroll to position [0, 0]
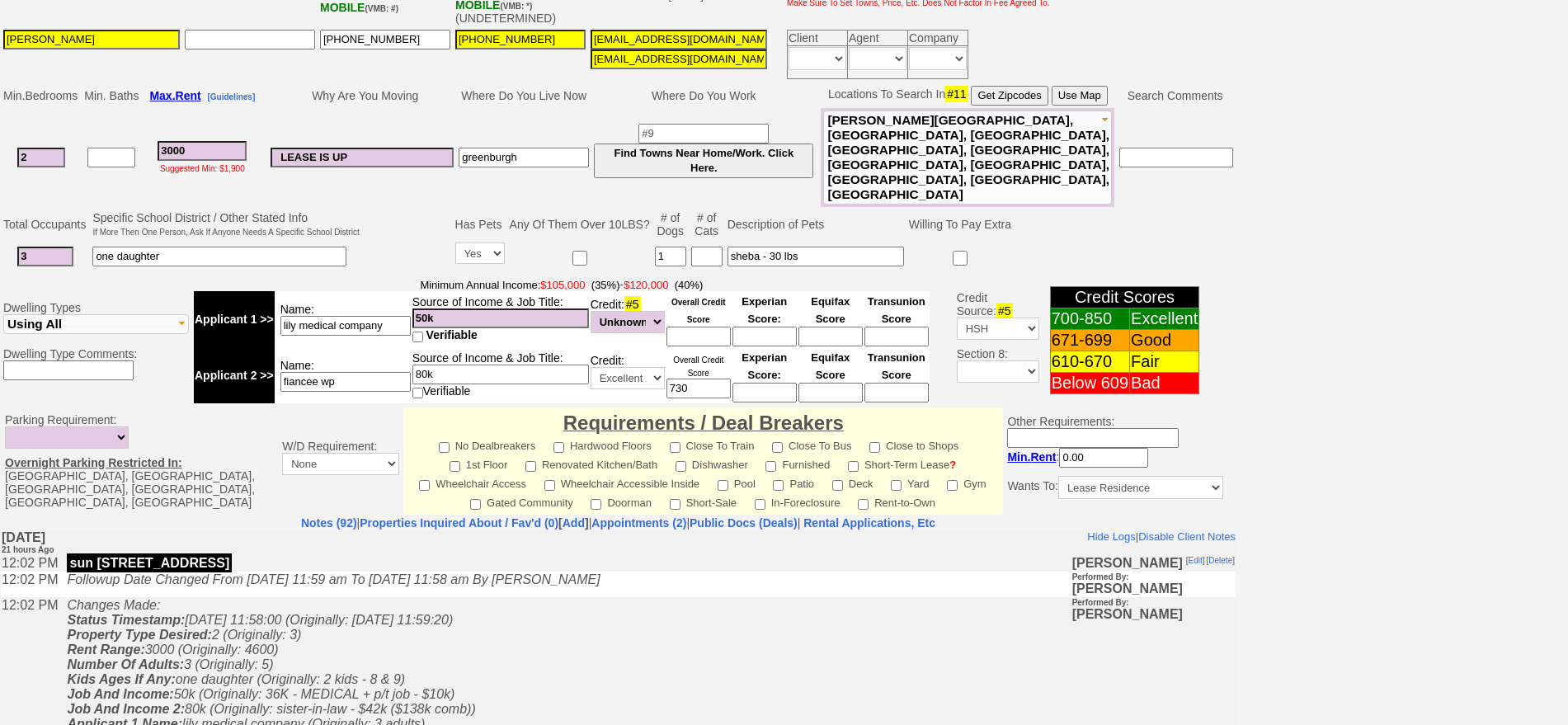
click at [501, 641] on td "Changes Made: Status Timestamp: [DATE] 11:58:00 (Originally: [DATE] 11:59:20) P…" at bounding box center [564, 671] width 1012 height 150
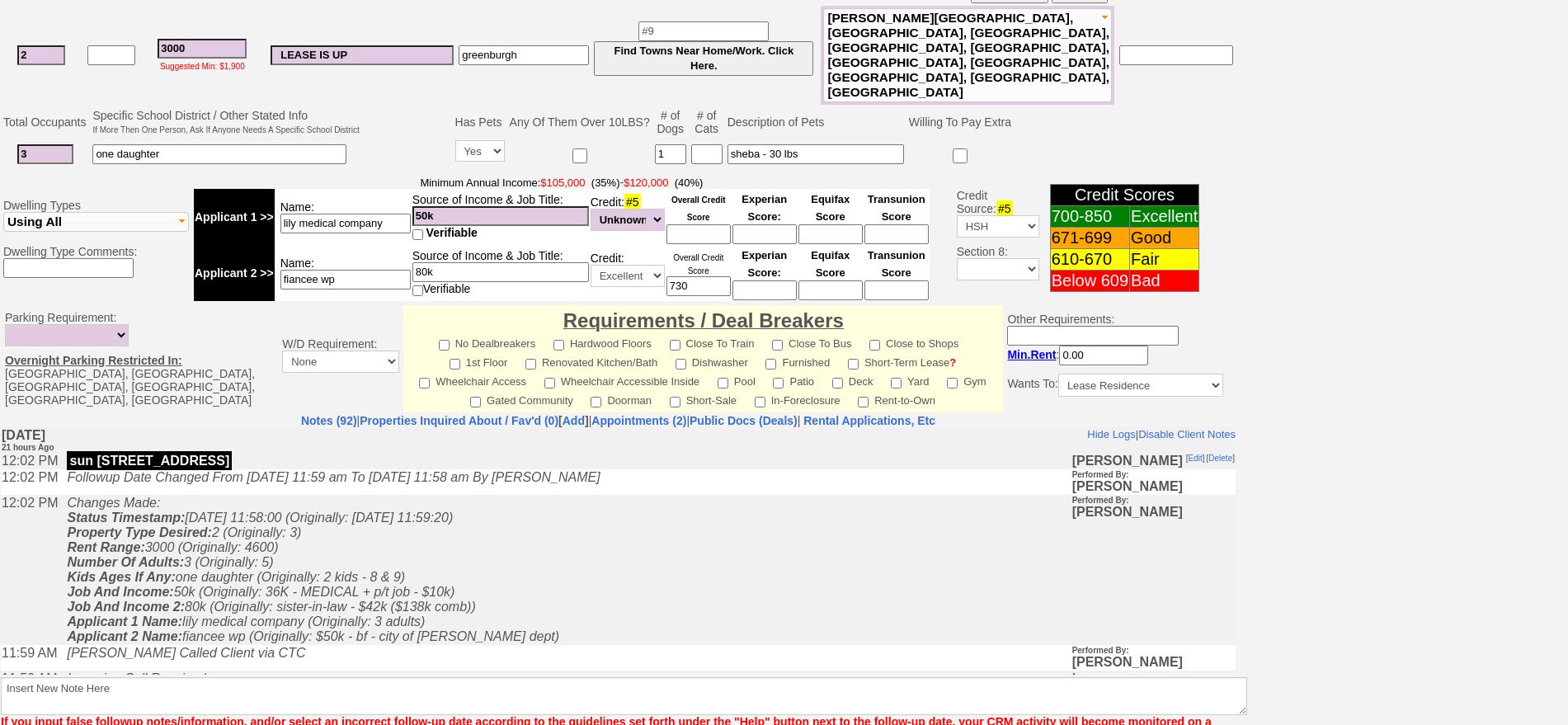
scroll to position [279, 0]
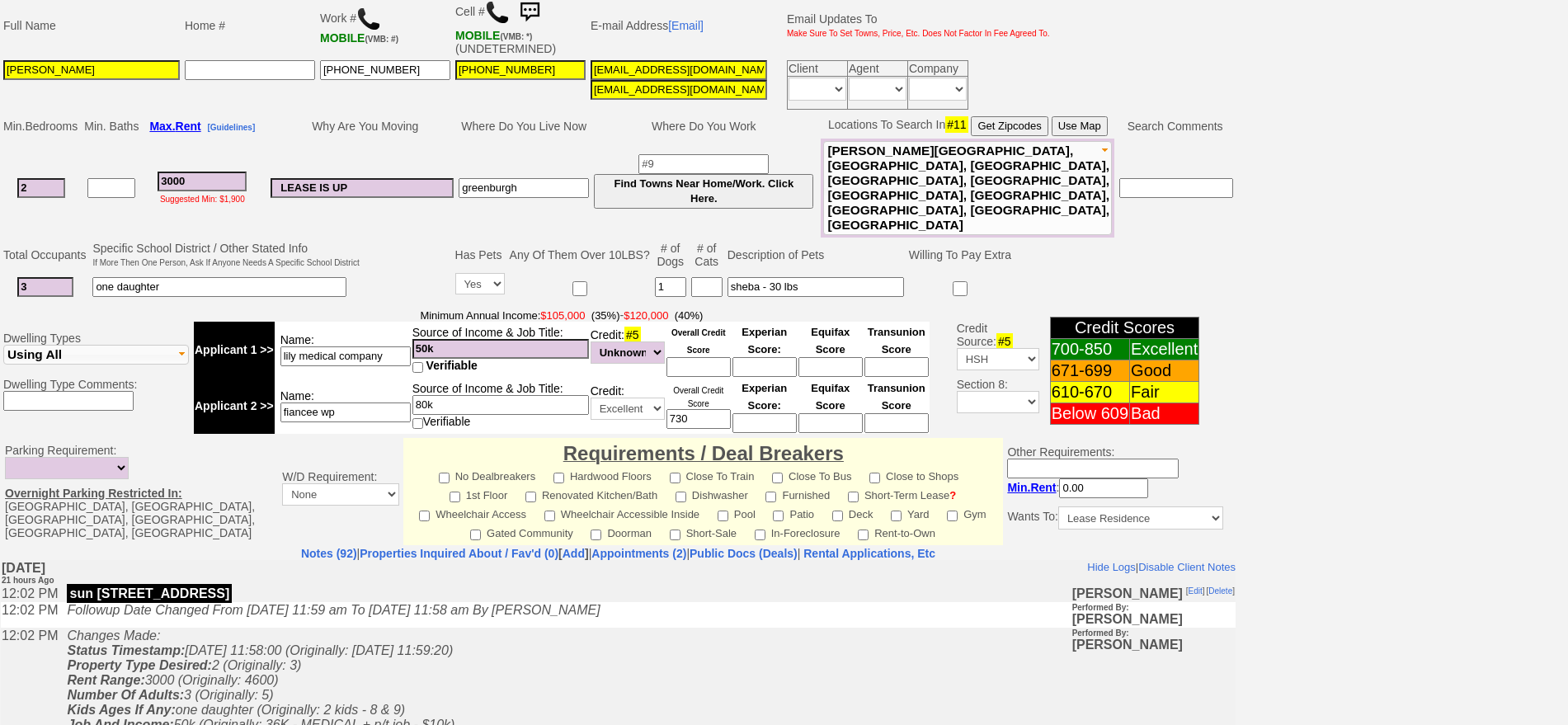
click at [391, 244] on td at bounding box center [407, 271] width 91 height 65
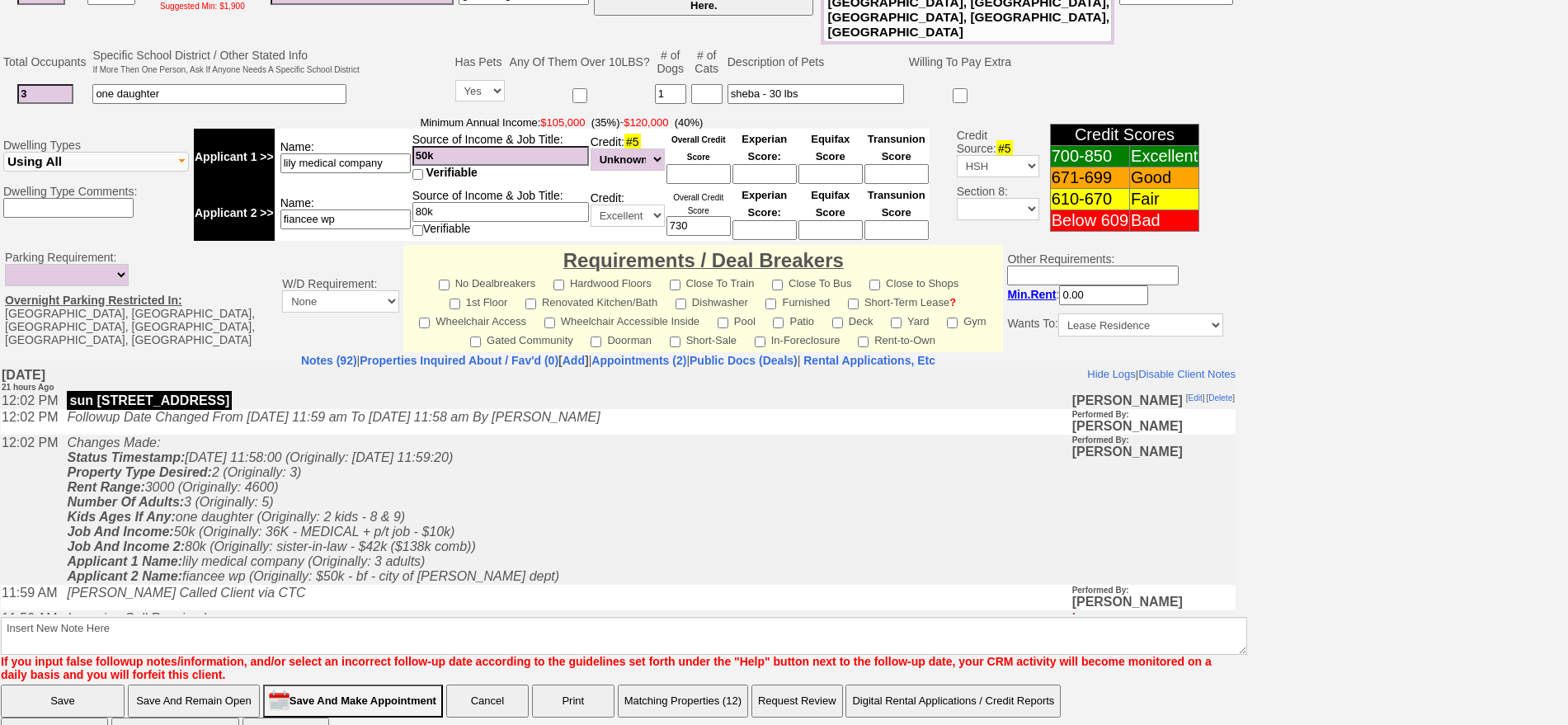
scroll to position [485, 0]
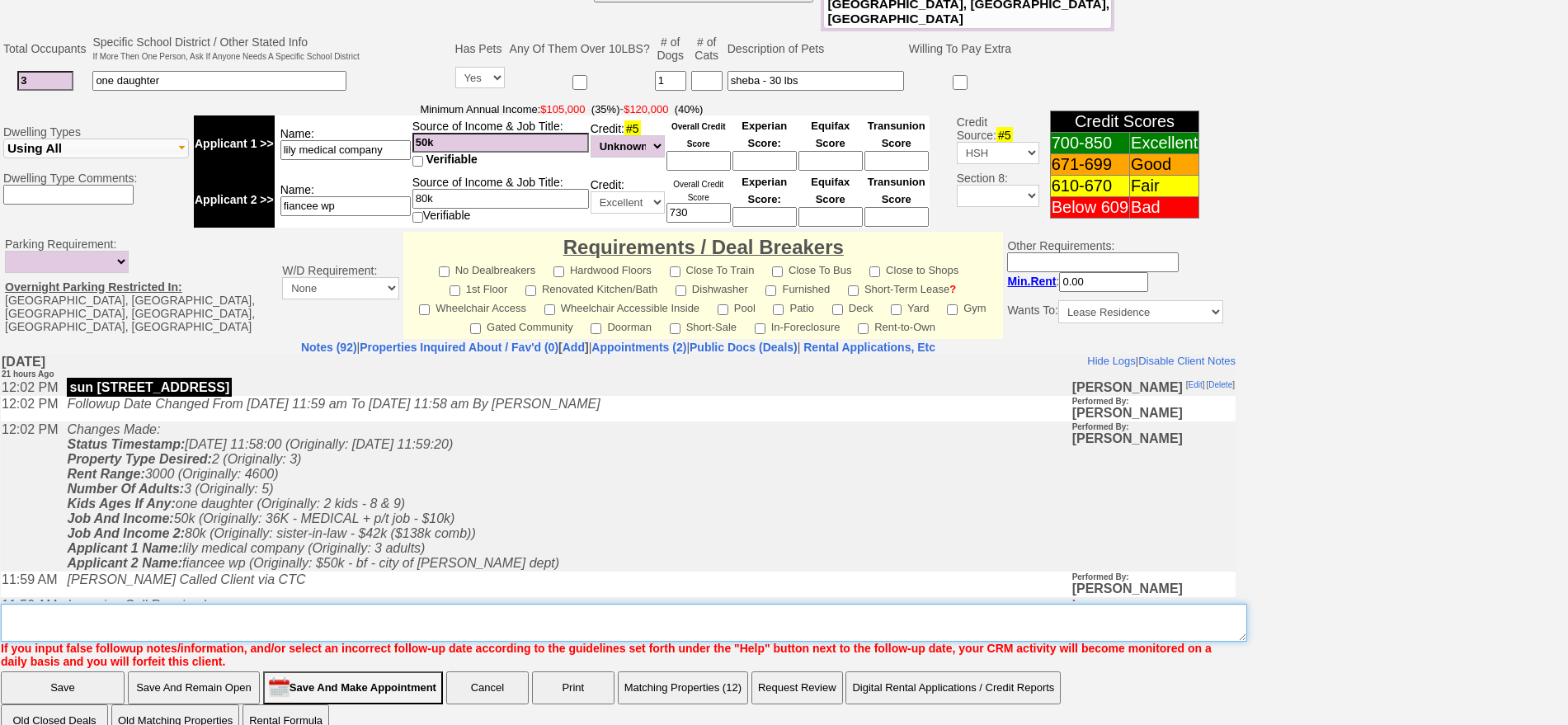
click at [386, 604] on textarea "Insert New Note Here" at bounding box center [624, 623] width 1247 height 38
click at [485, 604] on textarea "Insert New Note Here" at bounding box center [624, 623] width 1247 height 38
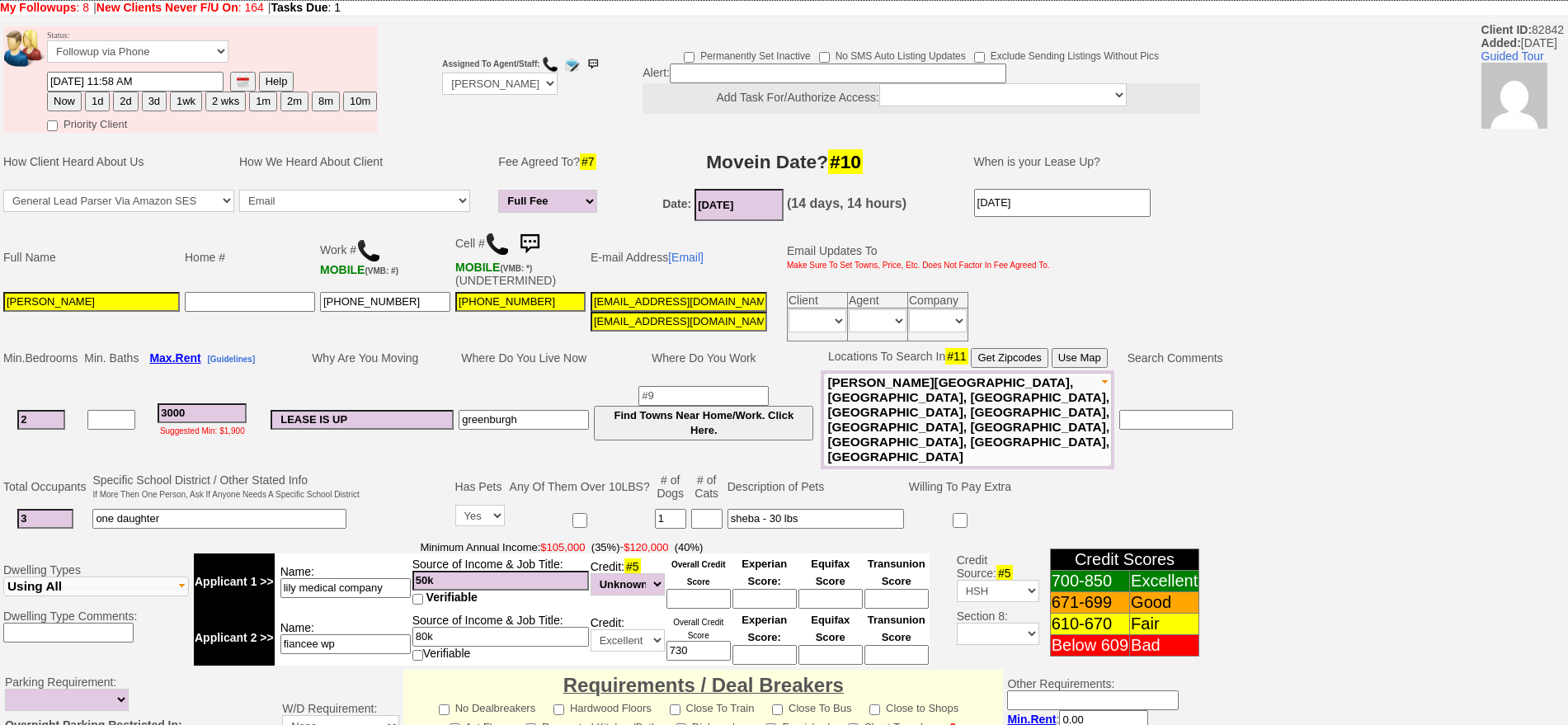
click at [501, 247] on img at bounding box center [497, 244] width 25 height 25
click at [538, 233] on img at bounding box center [529, 244] width 33 height 33
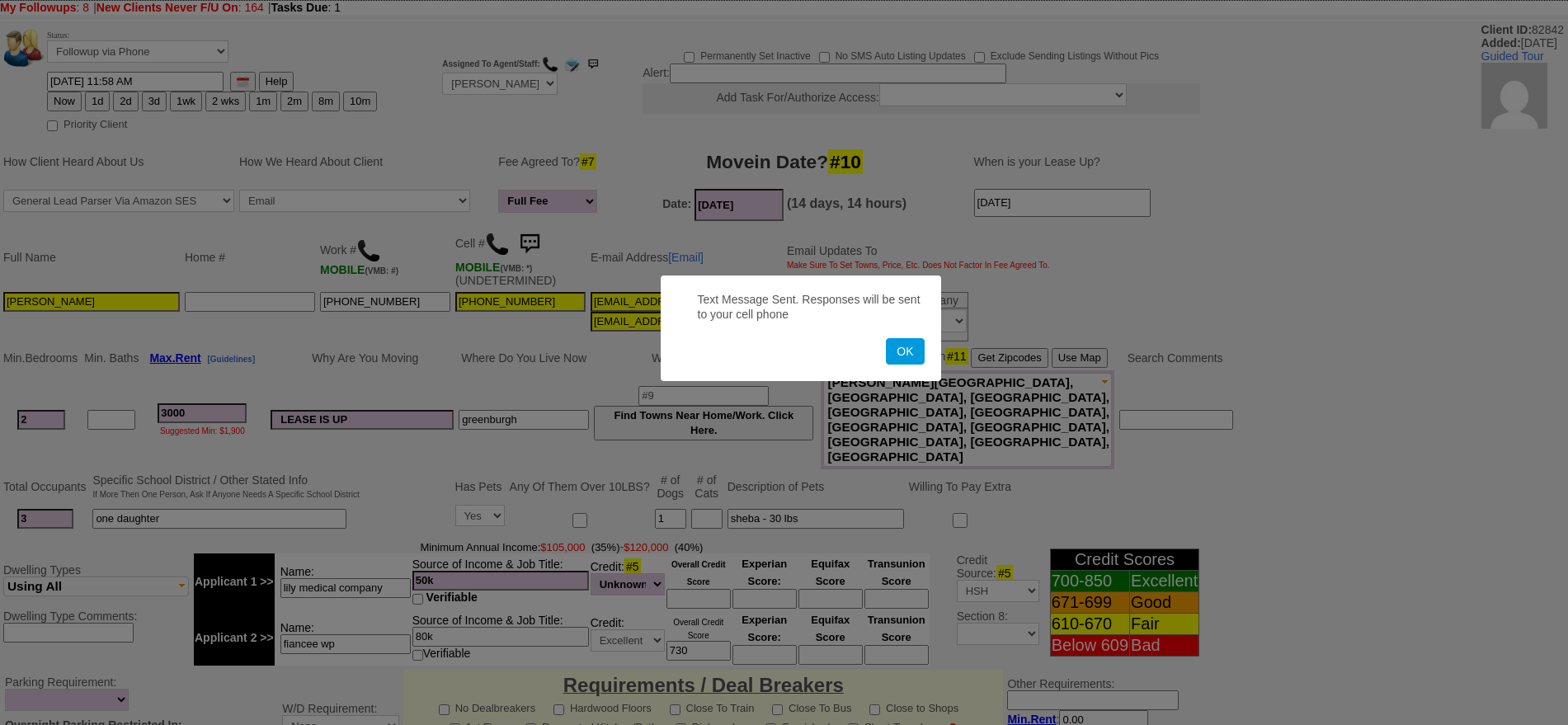
click at [886, 338] on button "OK" at bounding box center [905, 352] width 38 height 26
